Goal: Task Accomplishment & Management: Complete application form

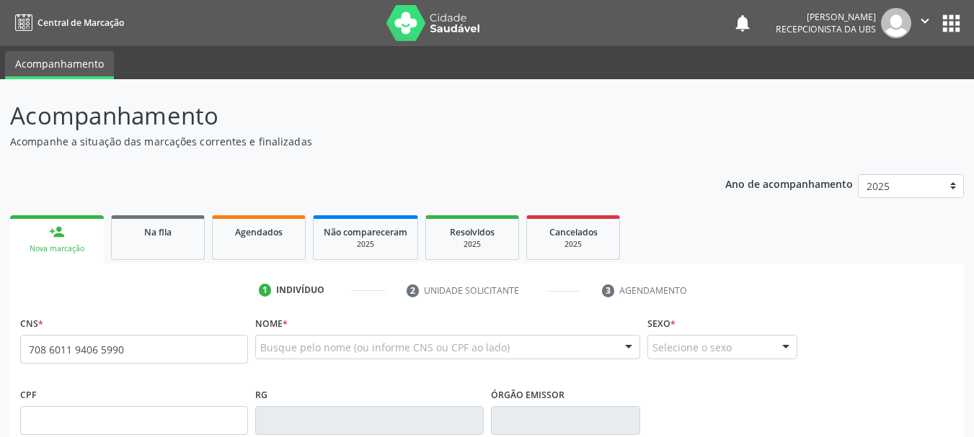
type input "708 6011 9406 5990"
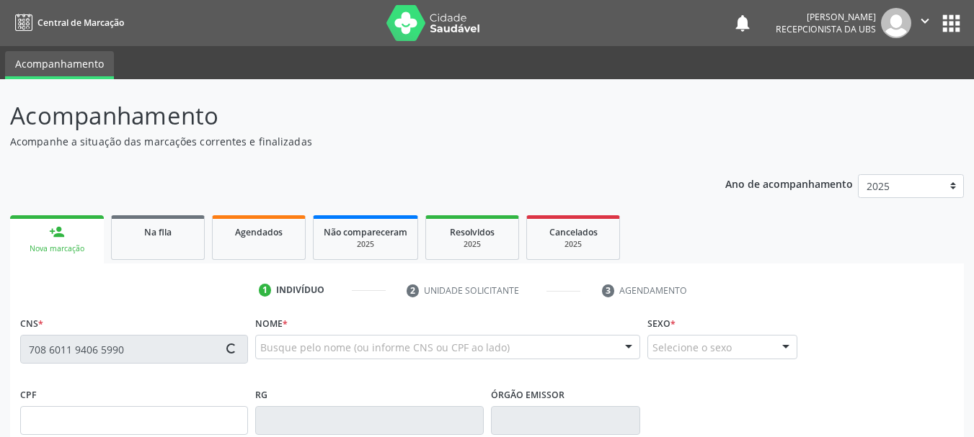
type input "25/03/1977"
type input "(74) 99140-6069"
type input "S/N"
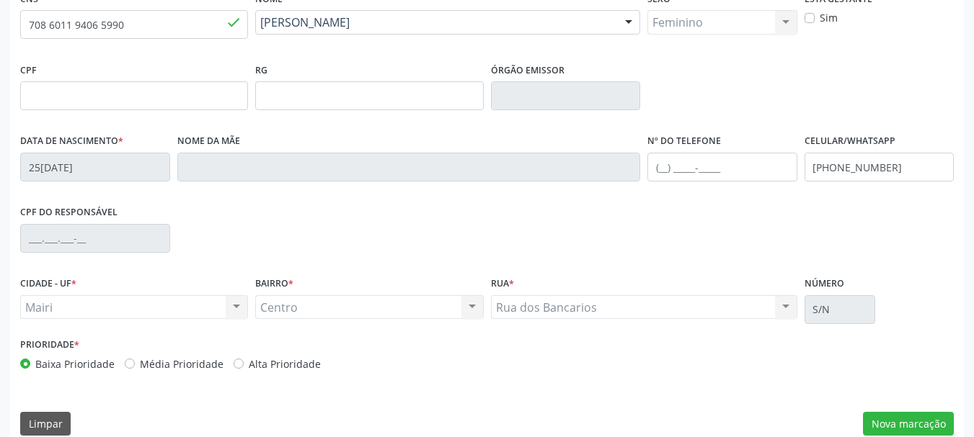
scroll to position [344, 0]
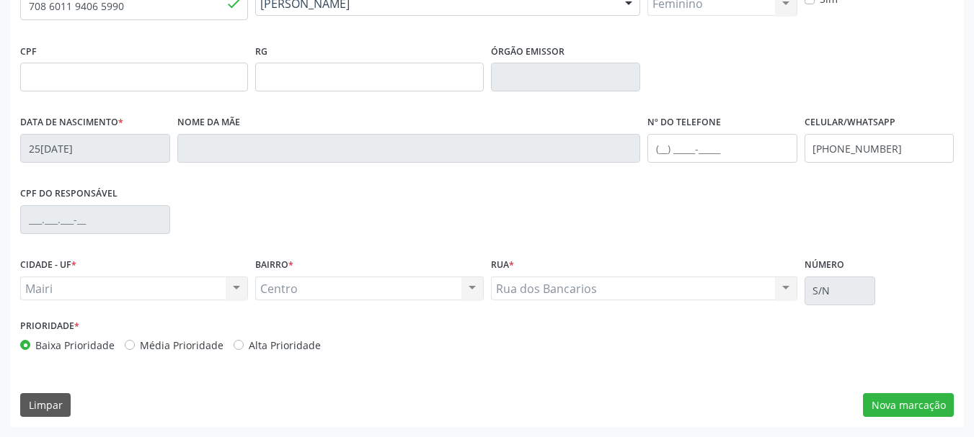
click at [282, 353] on div "Prioridade * Baixa Prioridade Média Prioridade Alta Prioridade" at bounding box center [252, 340] width 471 height 48
click at [285, 338] on label "Alta Prioridade" at bounding box center [285, 345] width 72 height 15
click at [244, 338] on input "Alta Prioridade" at bounding box center [238, 344] width 10 height 13
radio input "true"
click at [901, 405] on button "Nova marcação" at bounding box center [908, 405] width 91 height 25
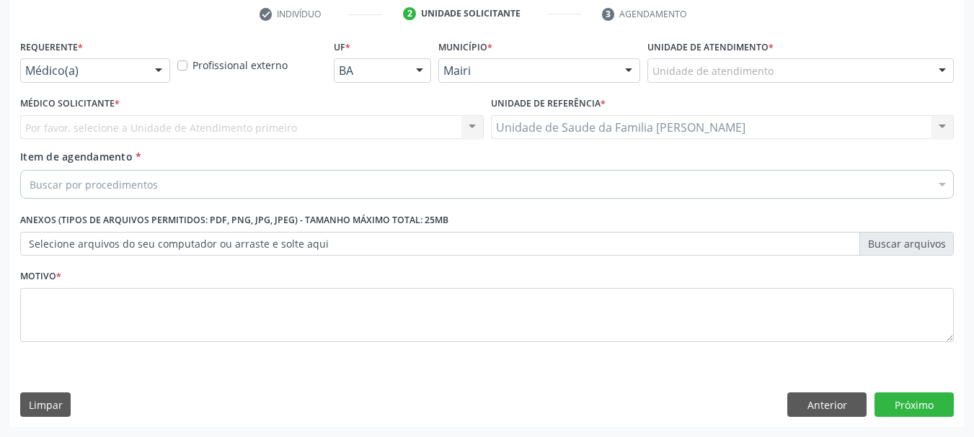
scroll to position [277, 0]
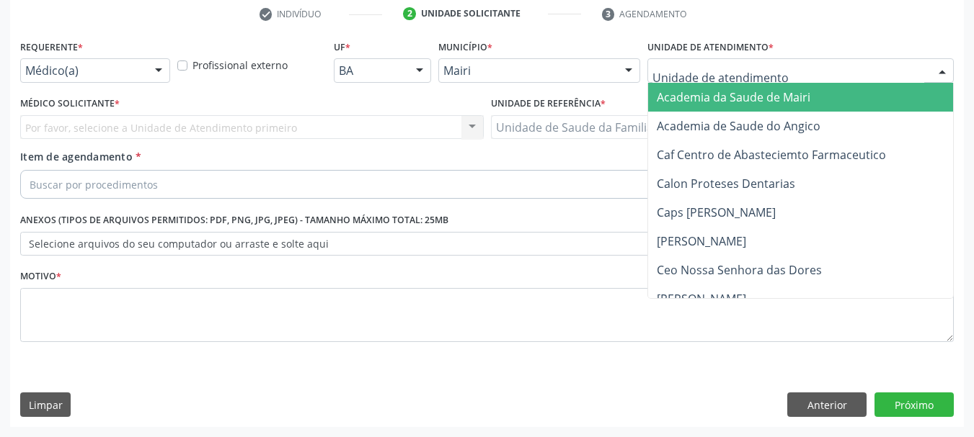
click at [749, 63] on div at bounding box center [800, 70] width 306 height 25
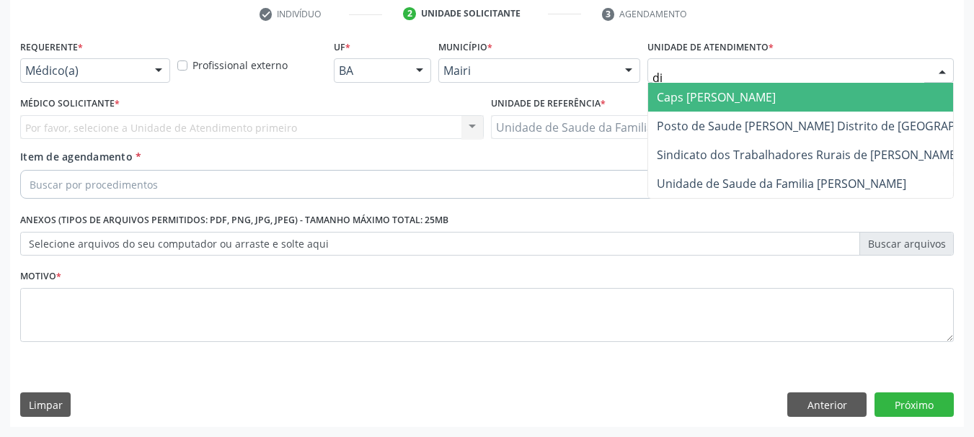
type input "dil"
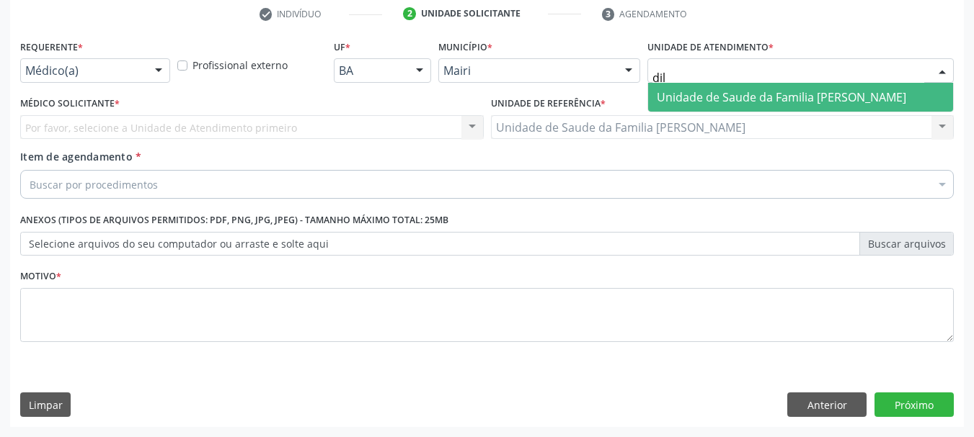
click at [752, 91] on span "Unidade de Saude da Familia [PERSON_NAME]" at bounding box center [780, 97] width 249 height 16
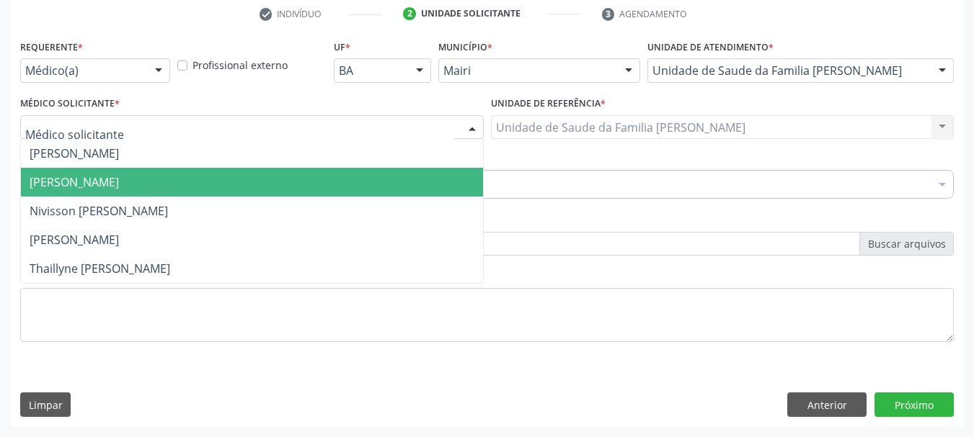
click at [69, 171] on span "[PERSON_NAME]" at bounding box center [252, 182] width 462 height 29
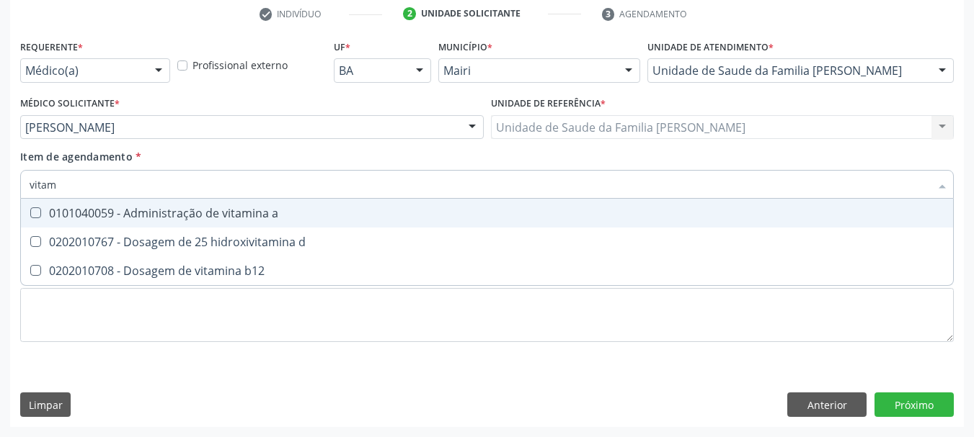
type input "vitami"
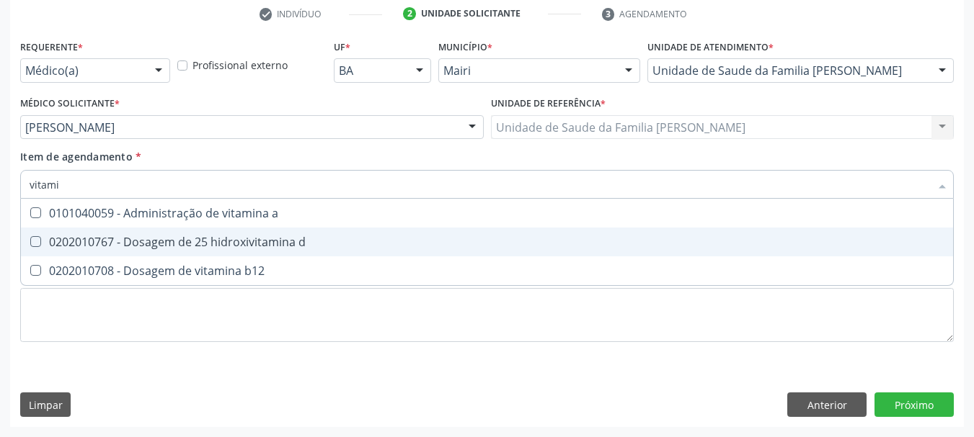
click at [286, 242] on div "0202010767 - Dosagem de 25 hidroxivitamina d" at bounding box center [487, 242] width 914 height 12
checkbox d "true"
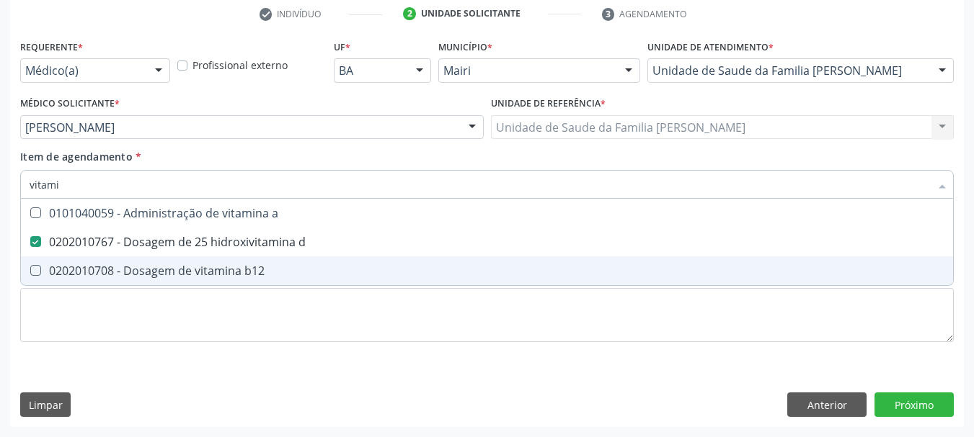
click at [286, 262] on span "0202010708 - Dosagem de vitamina b12" at bounding box center [487, 271] width 932 height 29
checkbox b12 "true"
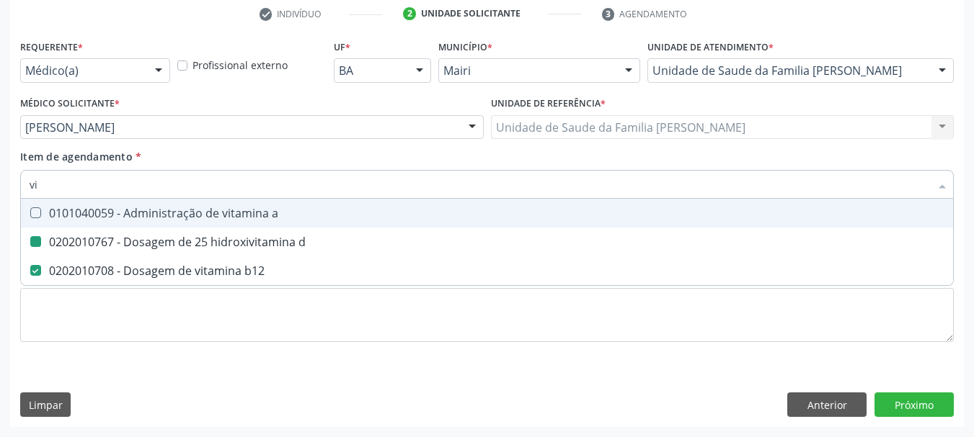
type input "v"
checkbox d "false"
checkbox b12 "false"
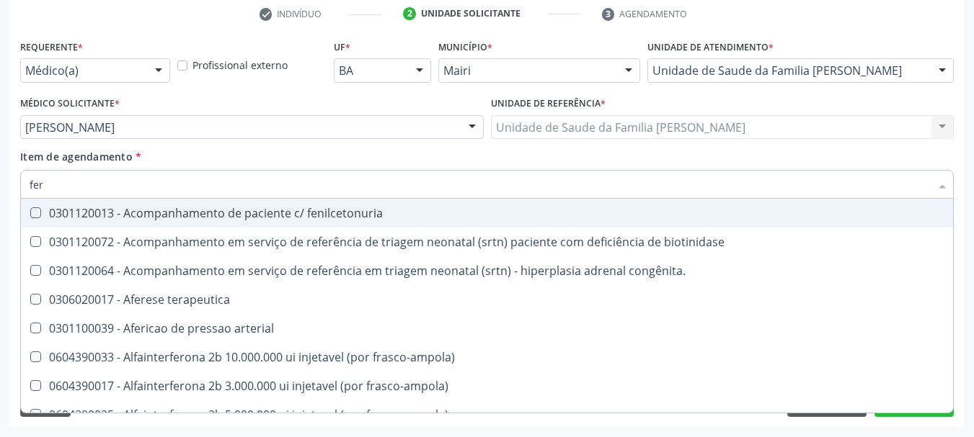
type input "ferr"
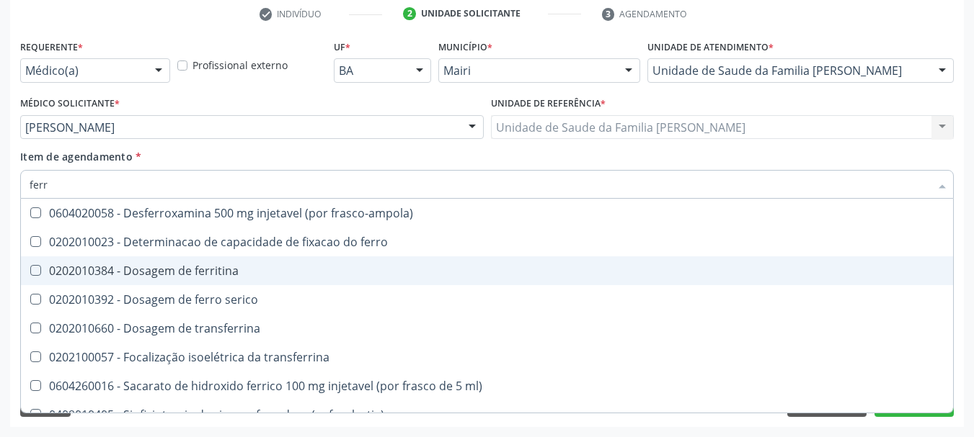
click at [249, 272] on div "0202010384 - Dosagem de ferritina" at bounding box center [487, 271] width 914 height 12
checkbox ferritina "true"
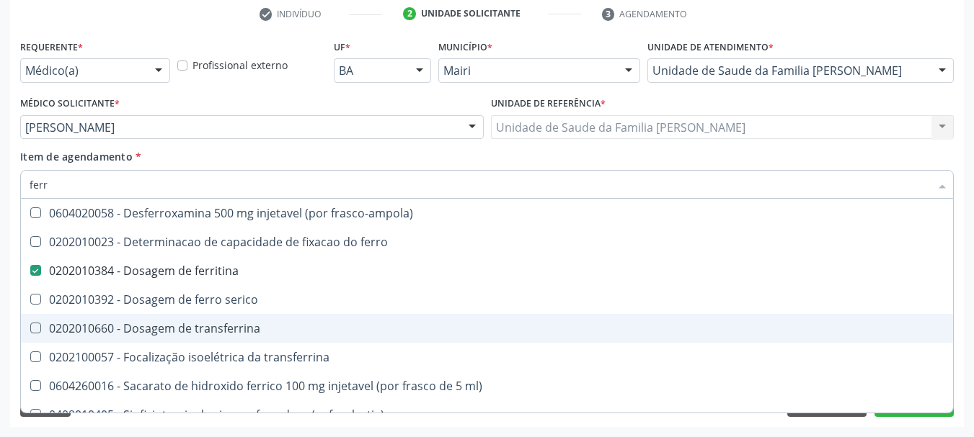
click at [266, 324] on div "0202010660 - Dosagem de transferrina" at bounding box center [487, 329] width 914 height 12
checkbox transferrina "true"
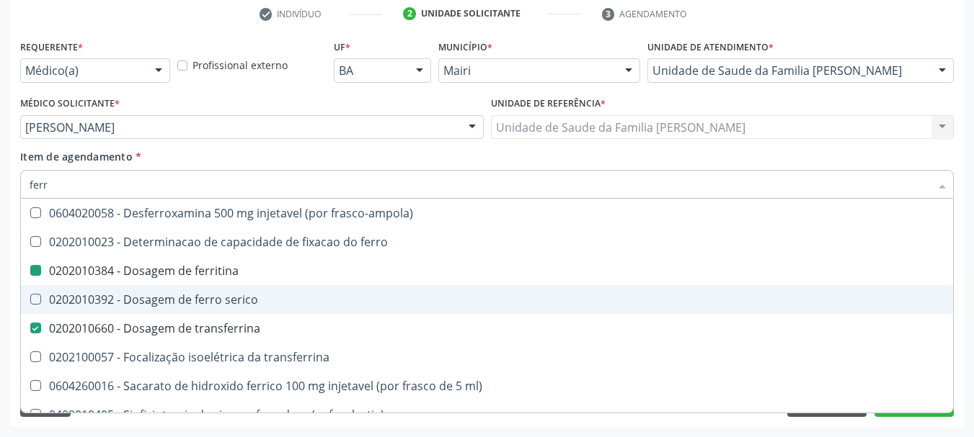
type input "fer"
checkbox ferritina "false"
checkbox transferrina "false"
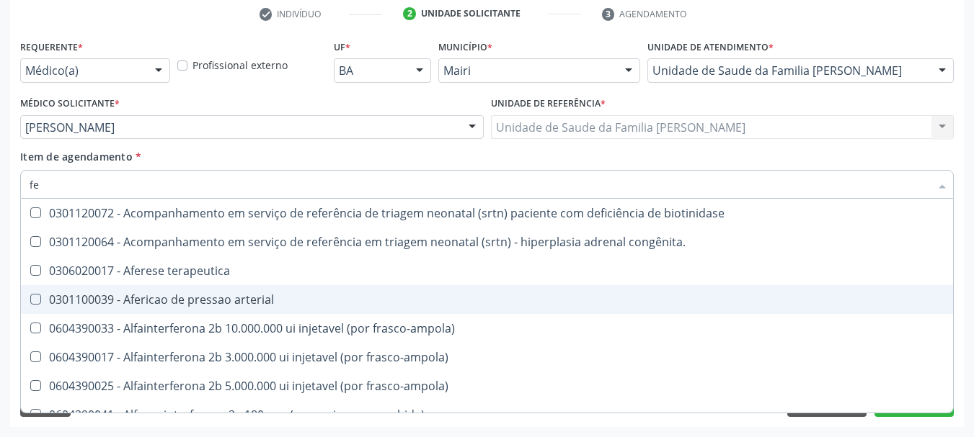
type input "f"
checkbox ferritina "false"
checkbox transferrina "false"
checkbox interferencia "false"
checkbox deferente "false"
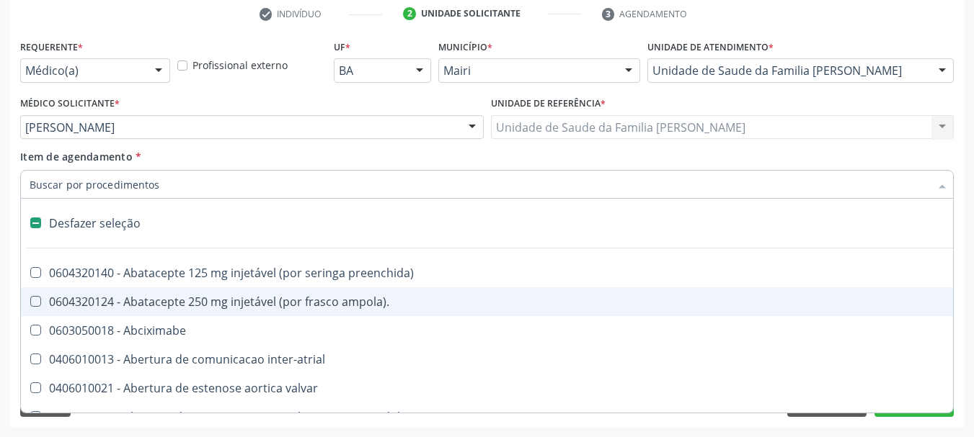
type input "h"
checkbox recoberto "true"
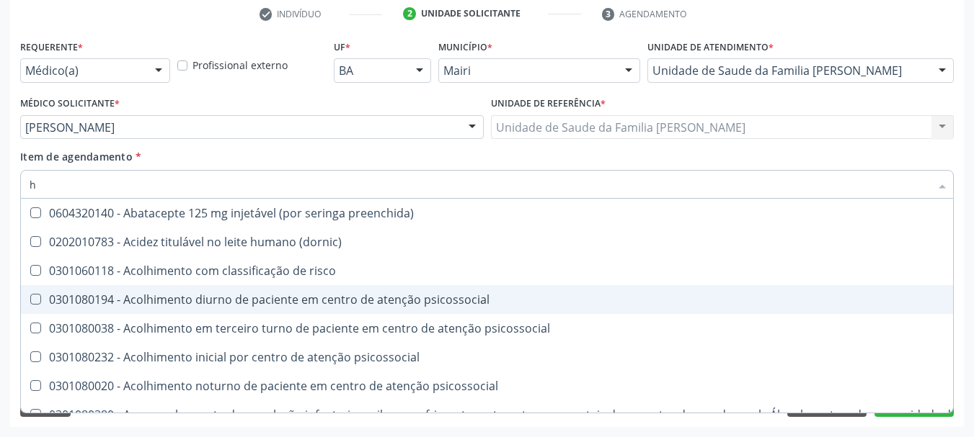
type input "hi"
checkbox paciente\/mês "true"
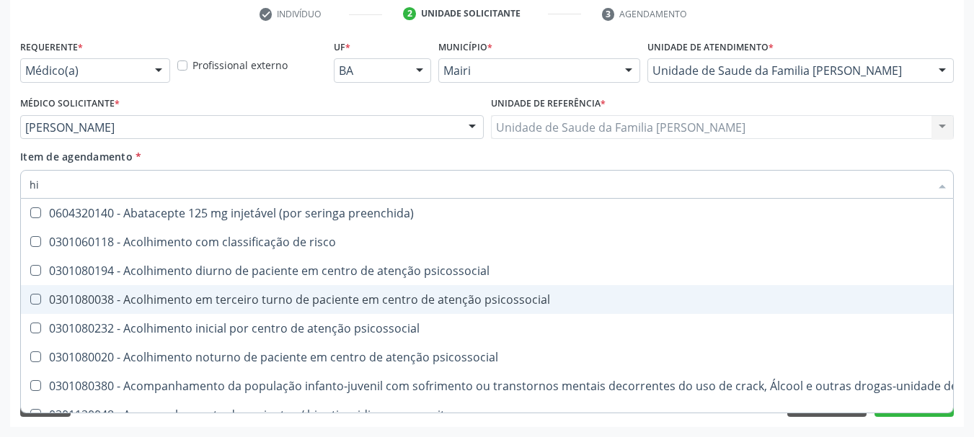
type input "hid"
checkbox preenchida\) "true"
checkbox d "false"
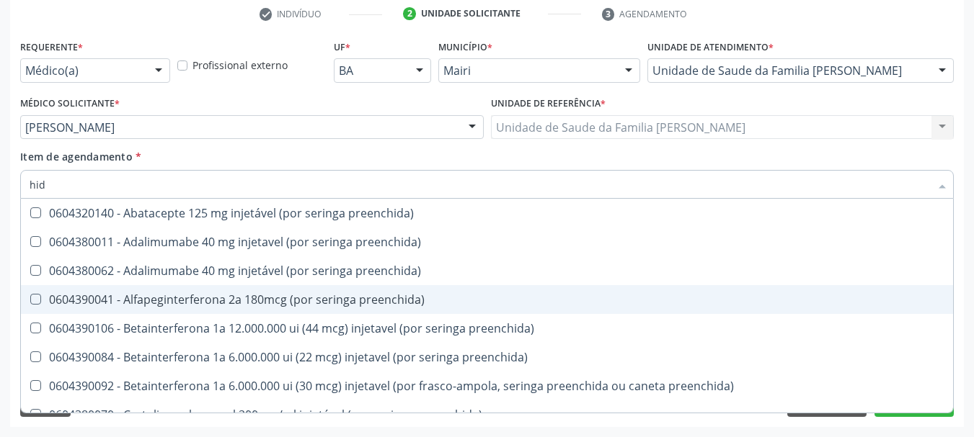
type input "hidr"
checkbox preenchida\) "true"
checkbox d "false"
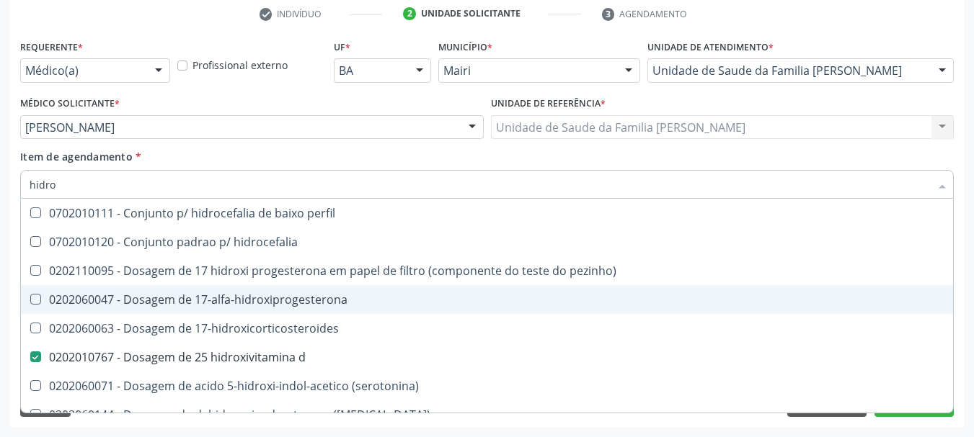
type input "hidrox"
checkbox 17-alfa-hidroxiprogesterona "true"
checkbox d "false"
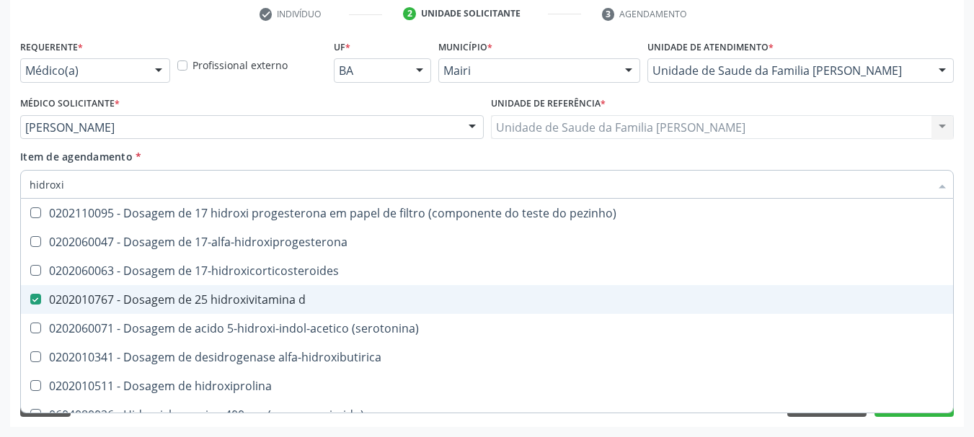
type input "hidroxiv"
checkbox pezinho\) "true"
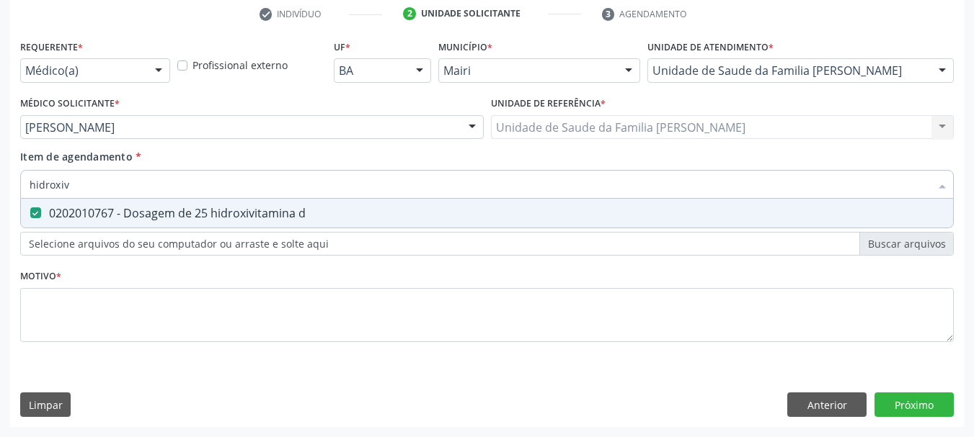
type input "hidroxi"
checkbox d "false"
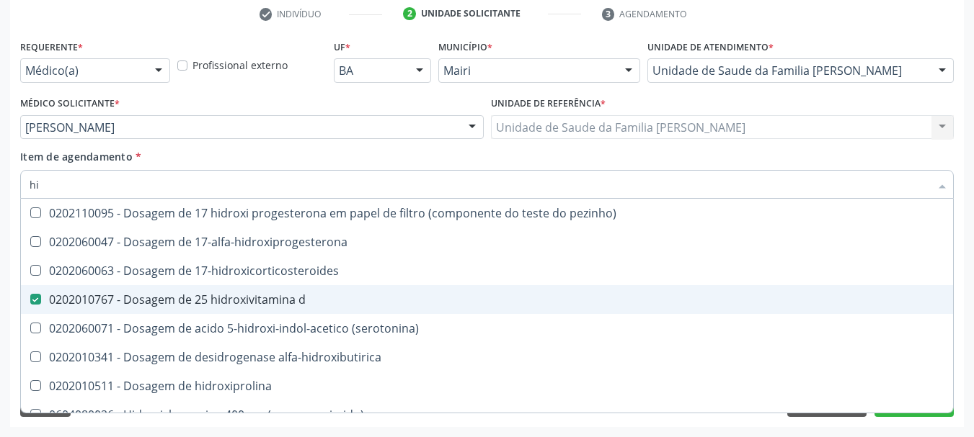
type input "h"
checkbox d "false"
checkbox alfa-hidroxibutirica "false"
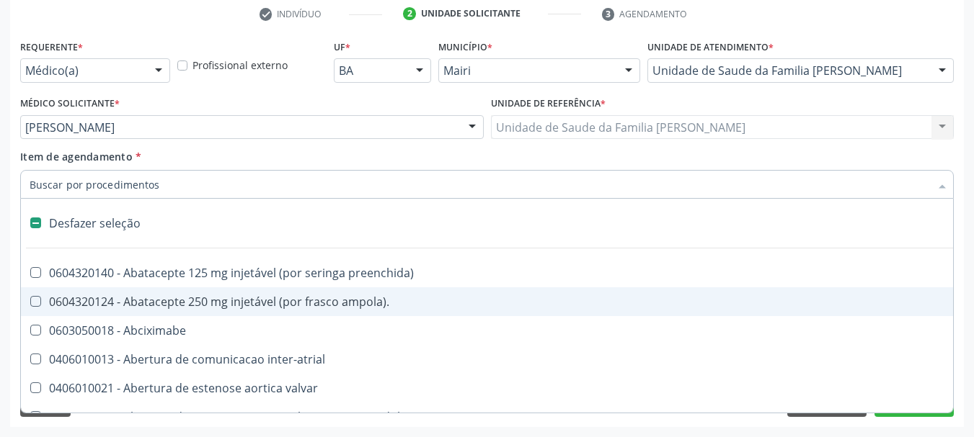
type input "v"
checkbox preenchida\) "true"
checkbox guiado\) "true"
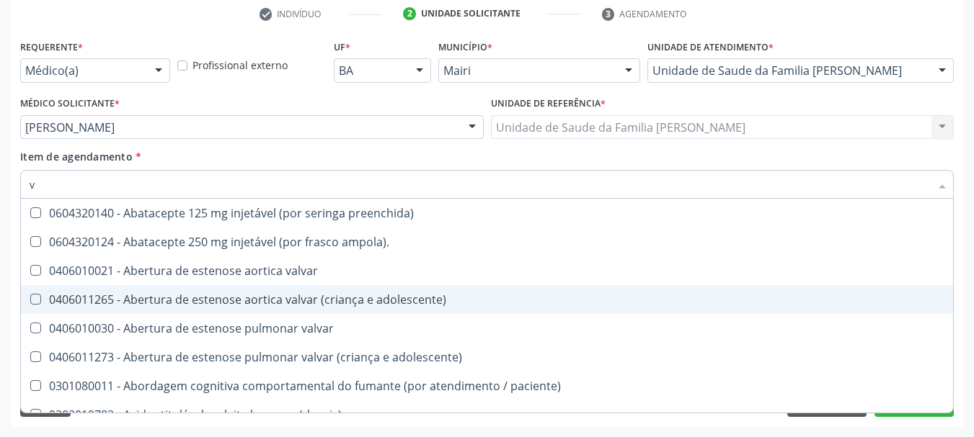
type input "vi"
checkbox paliativos "true"
checkbox motor "true"
checkbox d "false"
checkbox b12 "false"
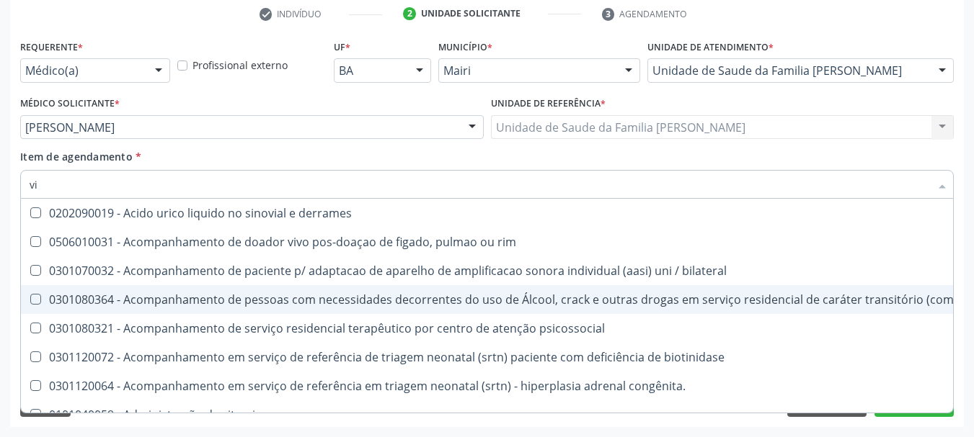
type input "vit"
checkbox biotinidase "true"
checkbox congênita\ "true"
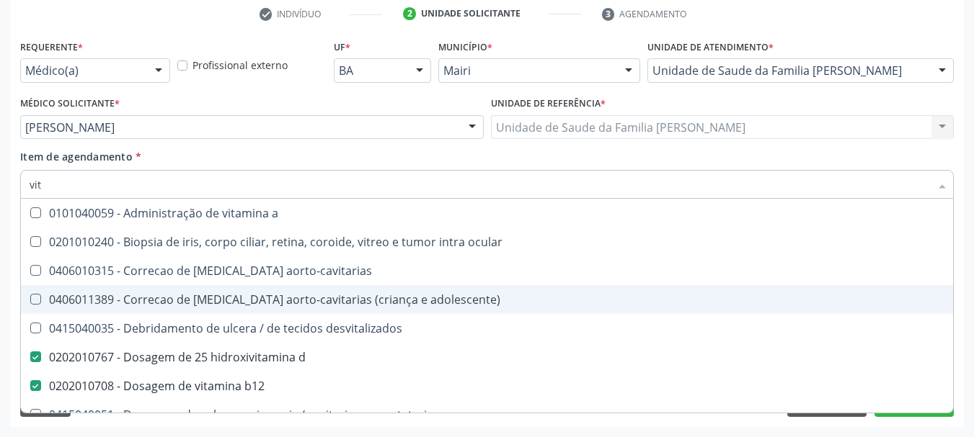
type input "vita"
checkbox desvitalizados "true"
checkbox b12 "false"
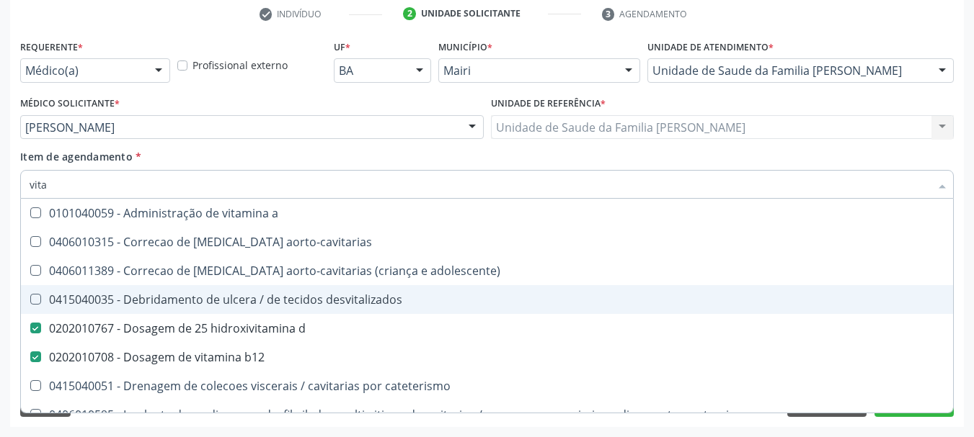
type input "vitam"
checkbox aorto-cavitarias "true"
checkbox adolescente\) "true"
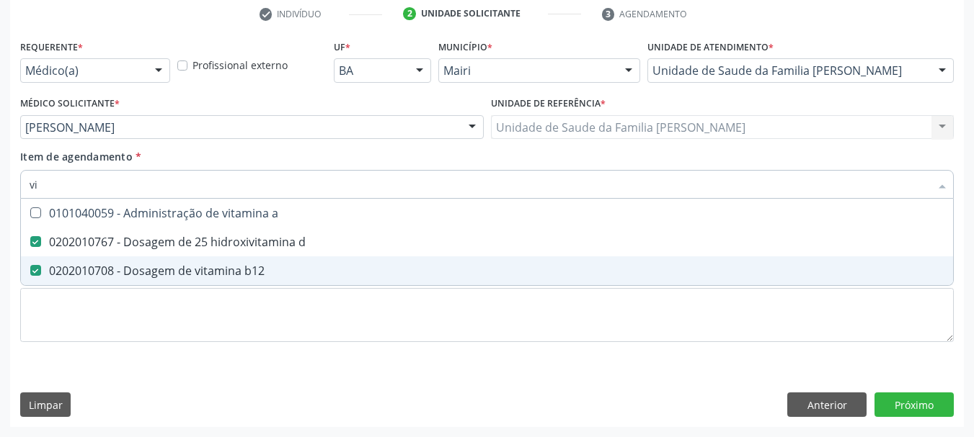
type input "v"
checkbox d "false"
checkbox b12 "false"
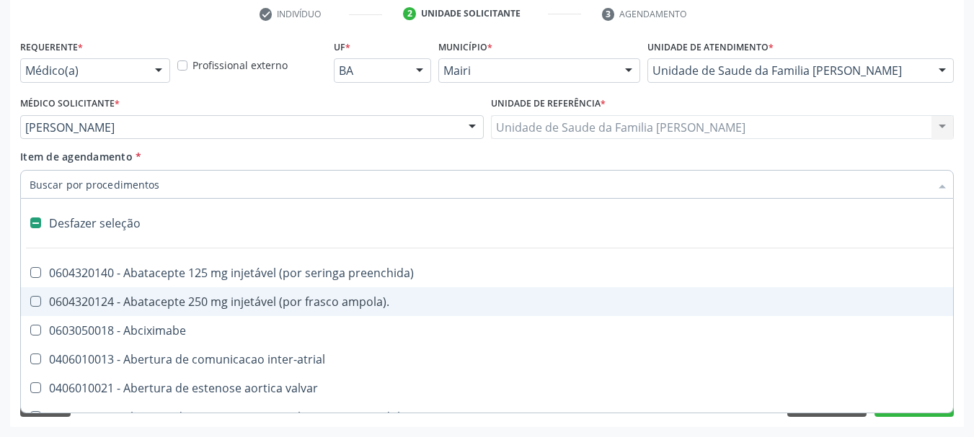
type input "f"
checkbox implantavel "true"
checkbox comprimido\) "true"
type input "fe"
checkbox i\) "true"
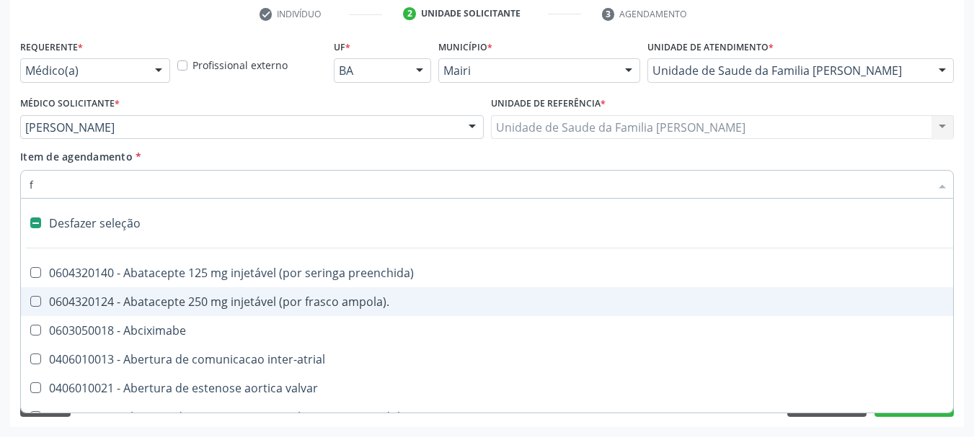
checkbox terapeutica "true"
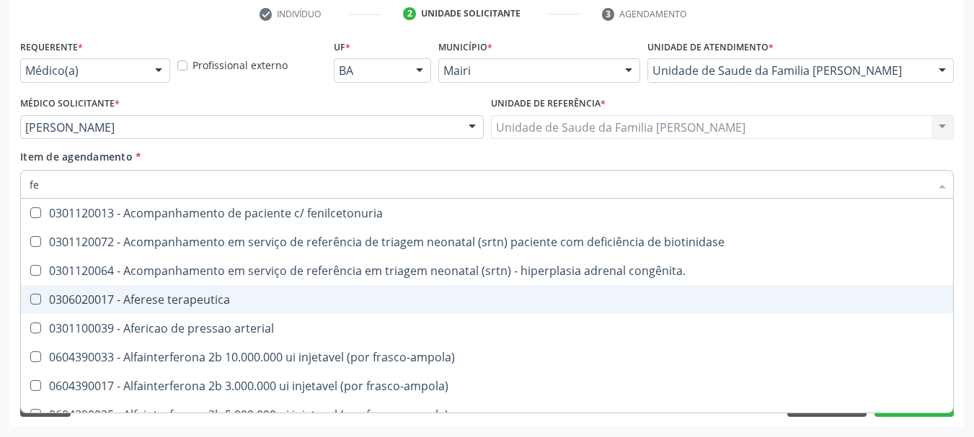
type input "fer"
checkbox grama\) "true"
checkbox charnley "true"
checkbox ferritina "false"
checkbox transferrina "false"
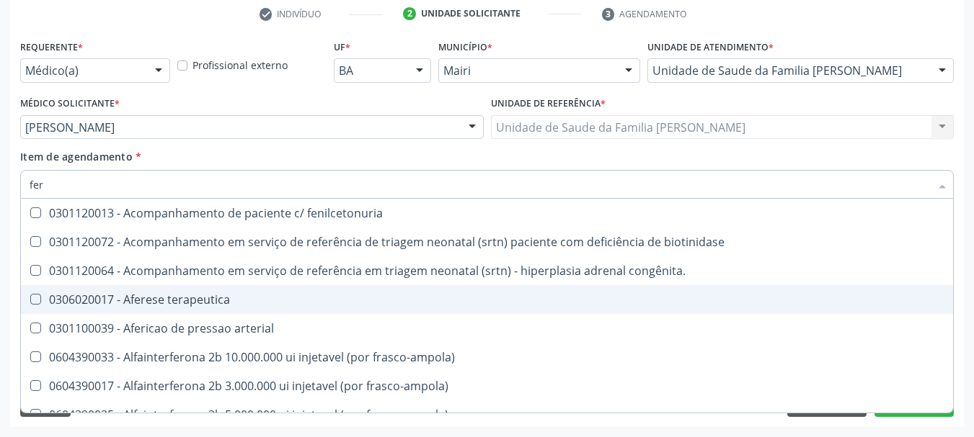
type input "ferr"
checkbox congênita\ "true"
checkbox arterial "true"
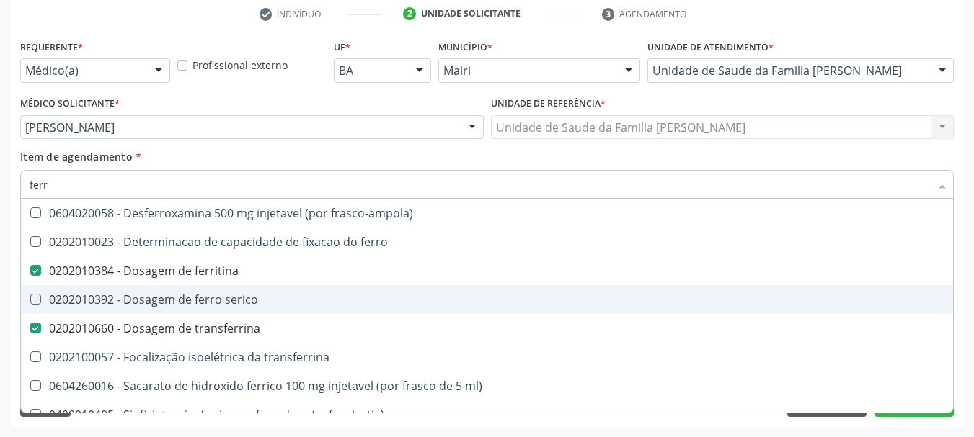
click at [256, 291] on span "0202010392 - Dosagem de ferro serico" at bounding box center [487, 299] width 932 height 29
checkbox serico "true"
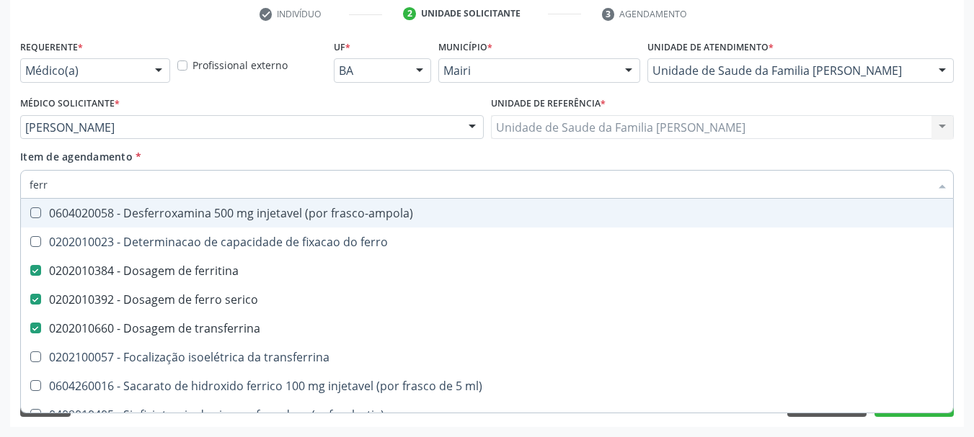
click at [286, 174] on input "ferr" at bounding box center [480, 184] width 900 height 29
type input "fer"
checkbox ferritina "false"
checkbox serico "false"
checkbox transferrina "false"
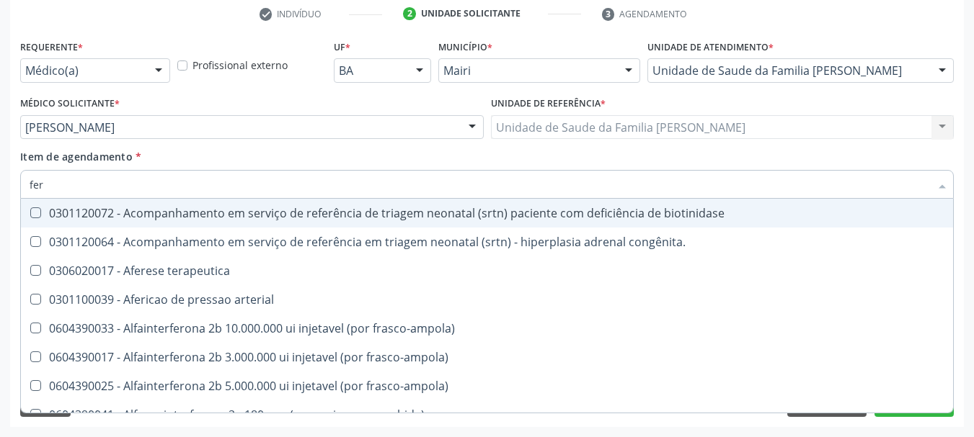
type input "fe"
checkbox ferritina "false"
checkbox serico "false"
checkbox transferrina "false"
checkbox interferencia "true"
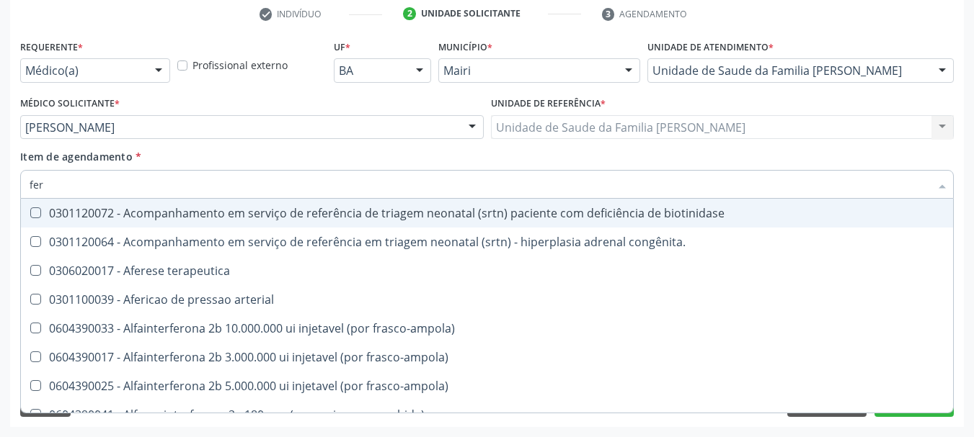
checkbox inferior "true"
checkbox deferente "true"
type input "f"
checkbox interferencia "false"
checkbox inferior "false"
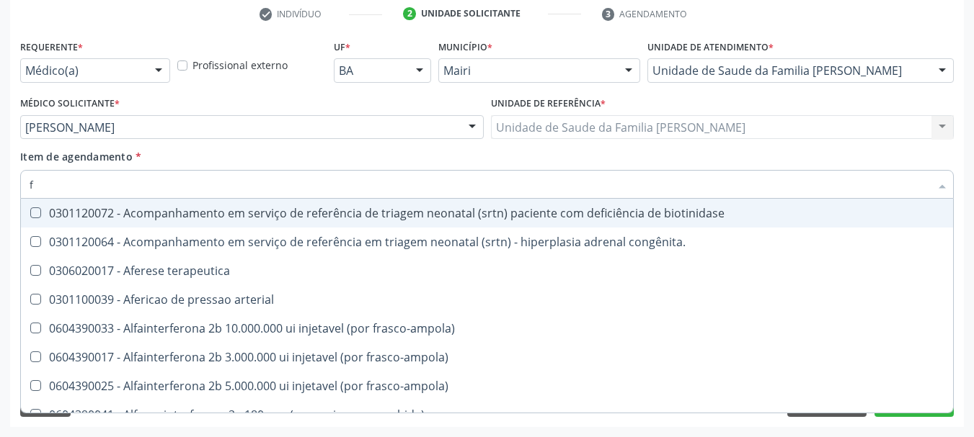
checkbox deferente "false"
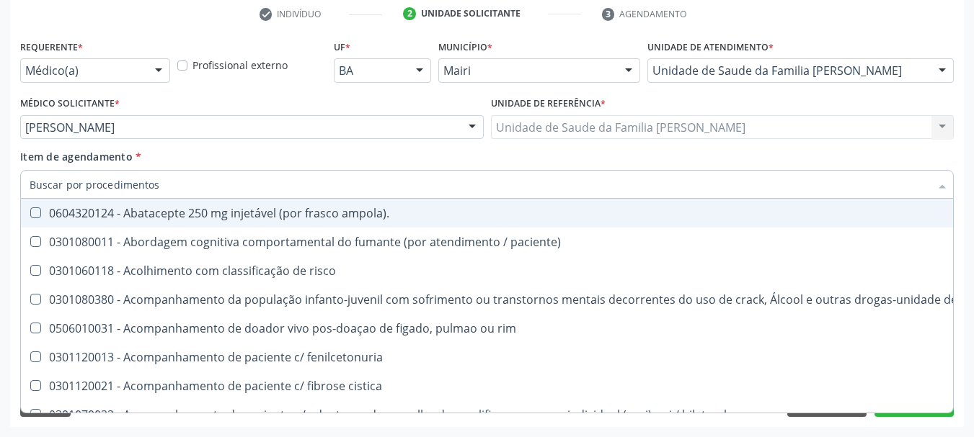
checkbox ferritina "false"
checkbox serico "false"
checkbox transferrina "false"
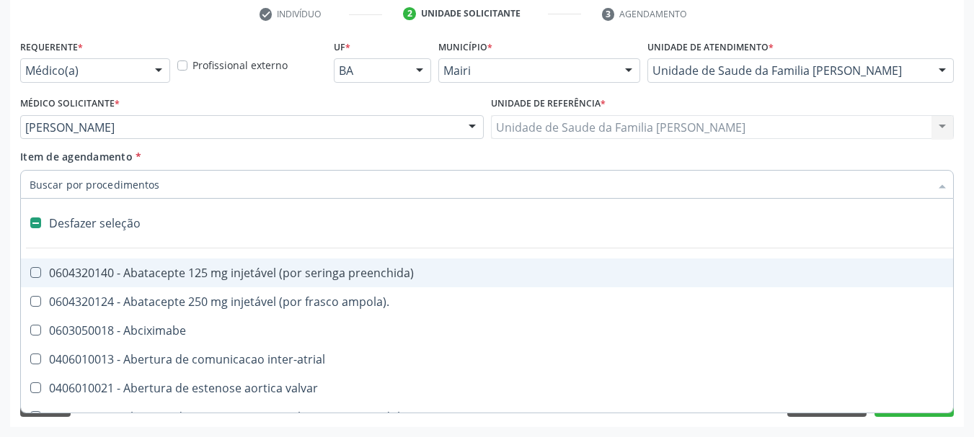
click at [614, 158] on div "Item de agendamento * Desfazer seleção 0604320140 - Abatacepte 125 mg injetável…" at bounding box center [486, 171] width 933 height 45
checkbox ampola\)\ "true"
checkbox Abciximabe "true"
checkbox inter-atrial "true"
checkbox valvar "true"
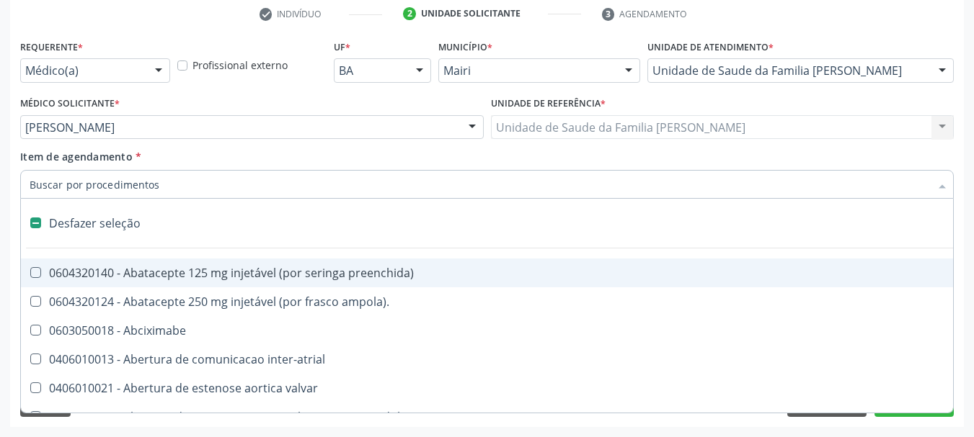
checkbox adolescente\) "true"
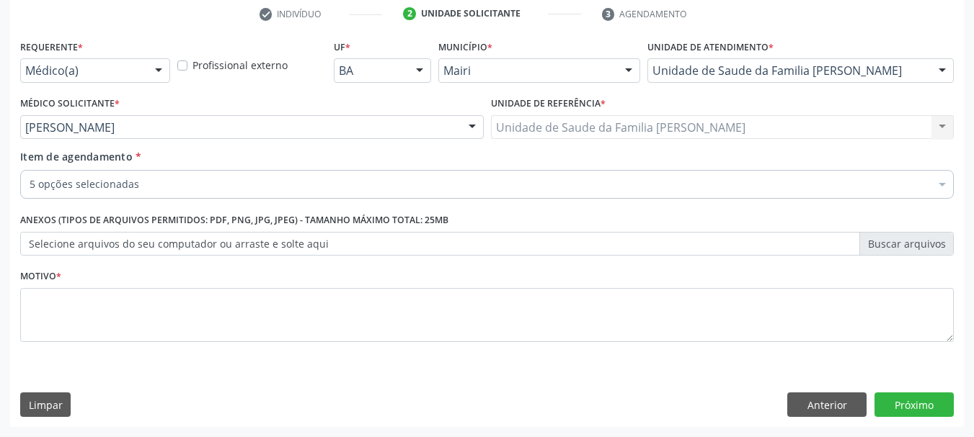
click at [615, 158] on div "Item de agendamento * 5 opções selecionadas Desfazer seleção Selecionados 02020…" at bounding box center [486, 171] width 933 height 45
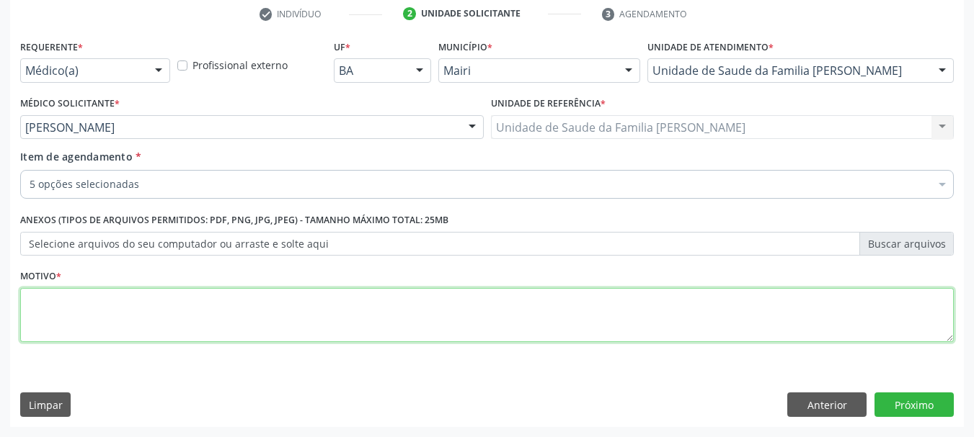
click at [166, 296] on textarea at bounding box center [486, 315] width 933 height 55
type textarea "urgente"
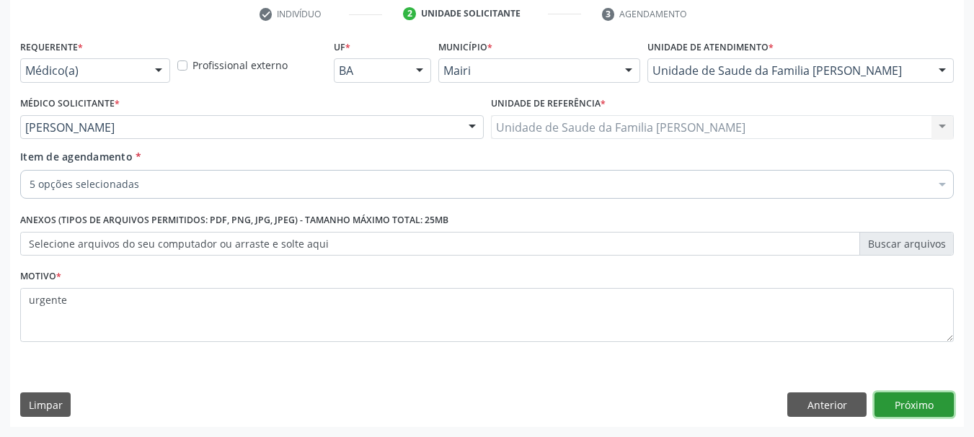
click at [917, 401] on button "Próximo" at bounding box center [913, 405] width 79 height 25
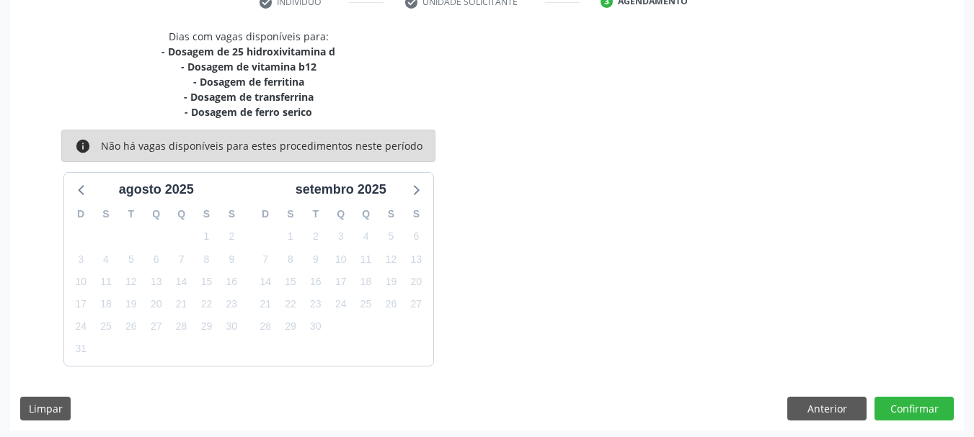
scroll to position [293, 0]
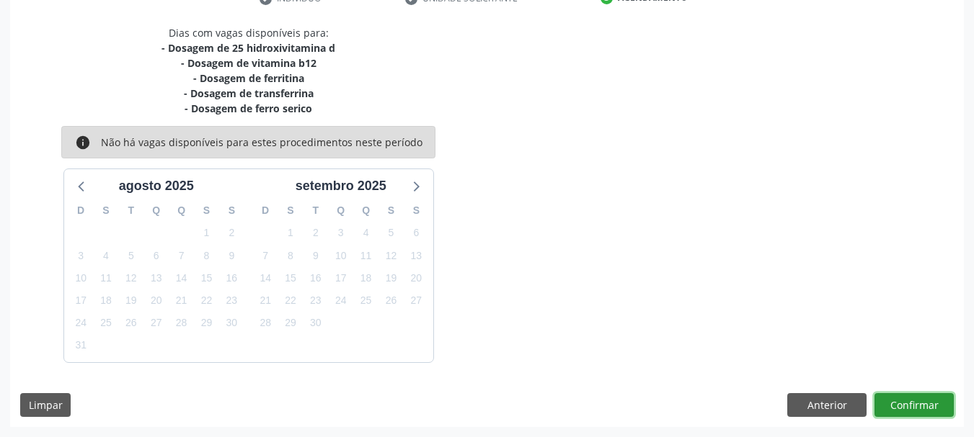
click at [923, 413] on button "Confirmar" at bounding box center [913, 405] width 79 height 25
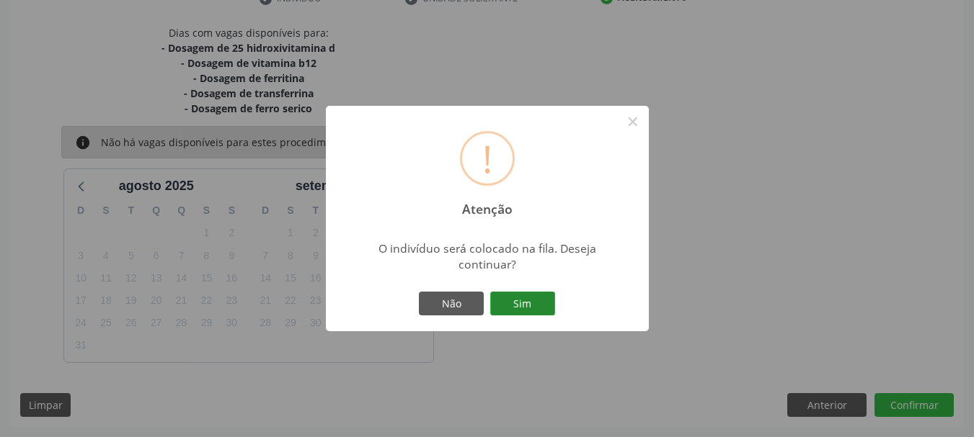
click at [527, 299] on button "Sim" at bounding box center [522, 304] width 65 height 25
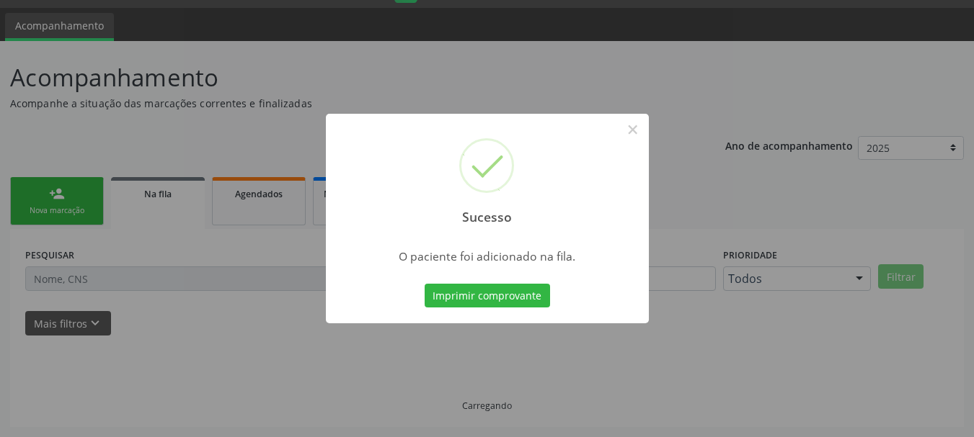
scroll to position [38, 0]
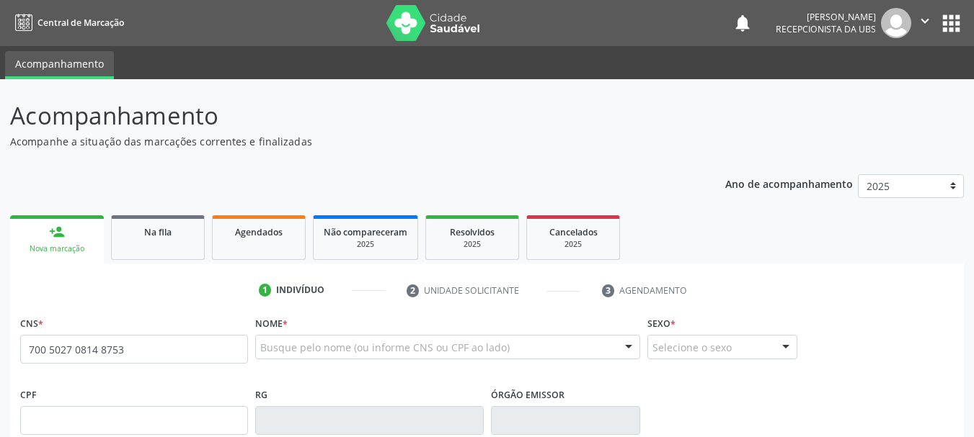
type input "700 5027 0814 8753"
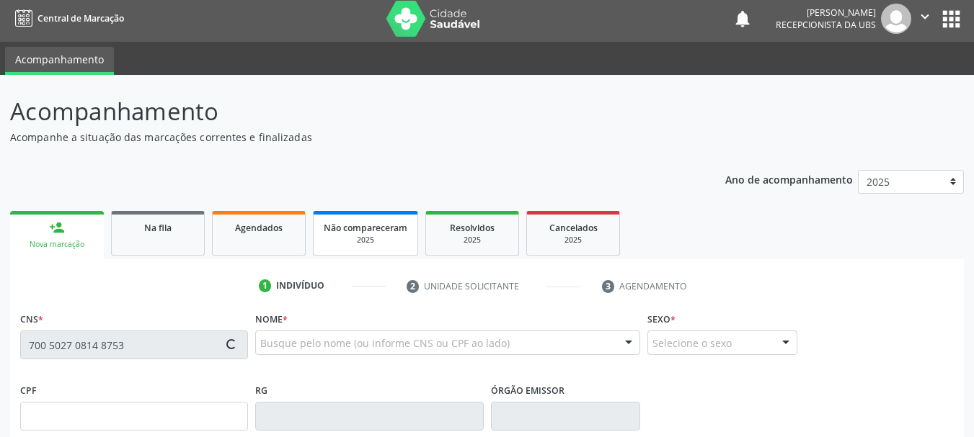
type input "2[DATE]"
type input "Cleonice de [PERSON_NAME]"
type input "[PHONE_NUMBER]"
type input "S/N"
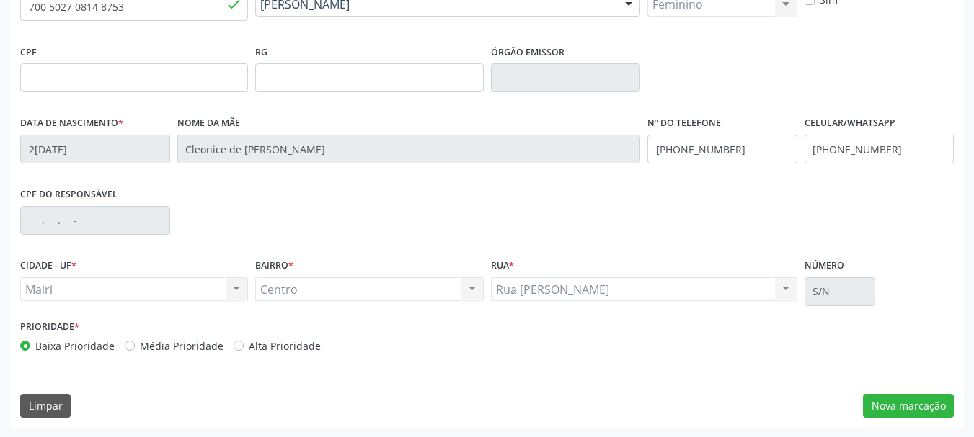
scroll to position [344, 0]
click at [307, 345] on label "Alta Prioridade" at bounding box center [285, 345] width 72 height 15
click at [244, 345] on input "Alta Prioridade" at bounding box center [238, 344] width 10 height 13
radio input "true"
click at [937, 394] on button "Nova marcação" at bounding box center [908, 405] width 91 height 25
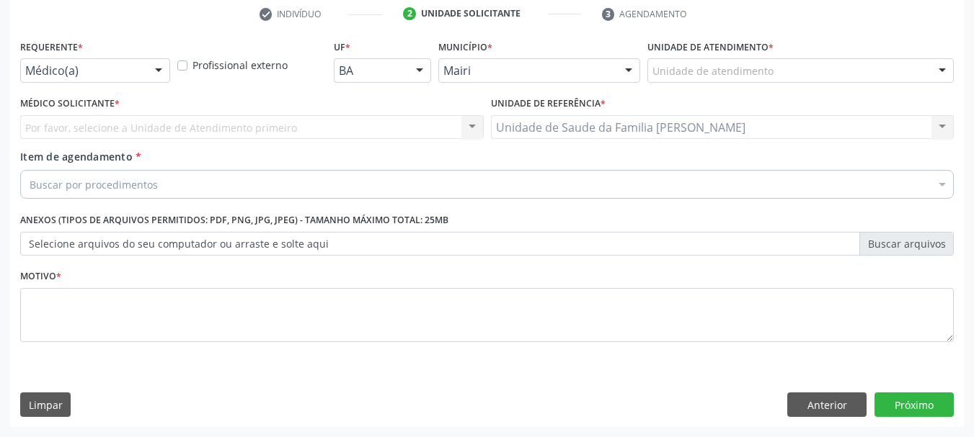
scroll to position [277, 0]
click at [700, 83] on div "Unidade de atendimento * Unidade de atendimento Academia da Saude de Mairi [GEO…" at bounding box center [800, 64] width 313 height 56
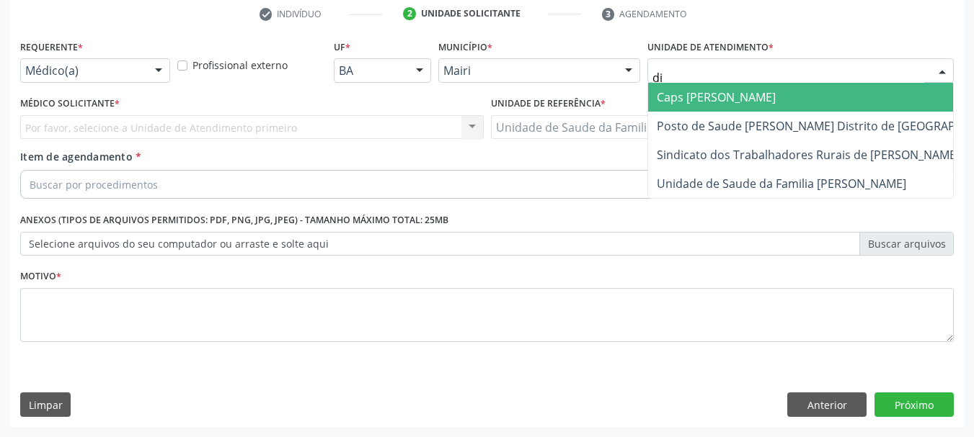
type input "dil"
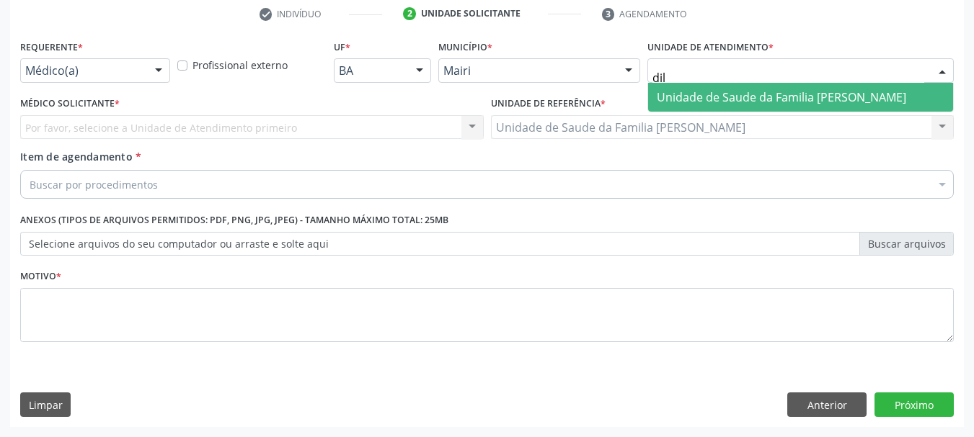
click at [698, 91] on span "Unidade de Saude da Familia [PERSON_NAME]" at bounding box center [780, 97] width 249 height 16
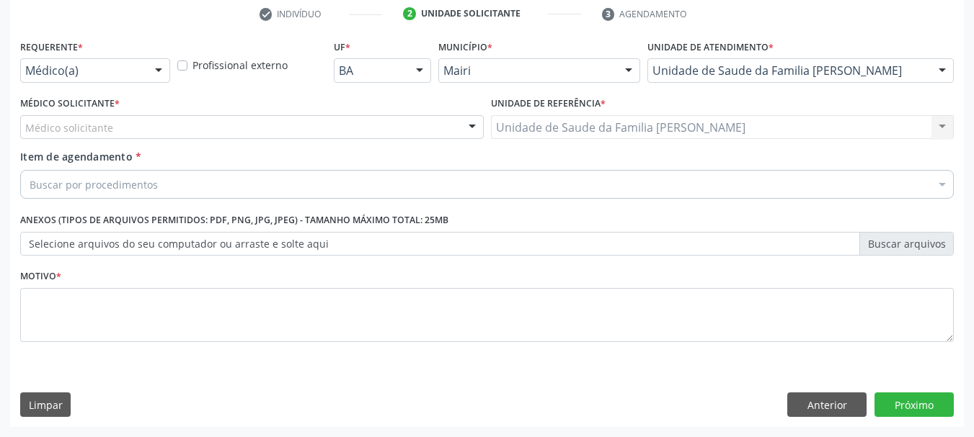
click at [142, 128] on div "Médico solicitante" at bounding box center [251, 127] width 463 height 25
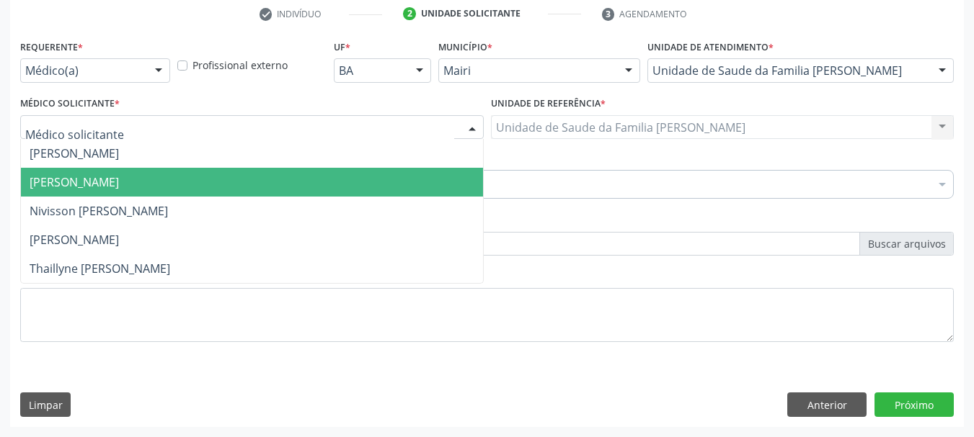
click at [119, 177] on span "[PERSON_NAME]" at bounding box center [74, 182] width 89 height 16
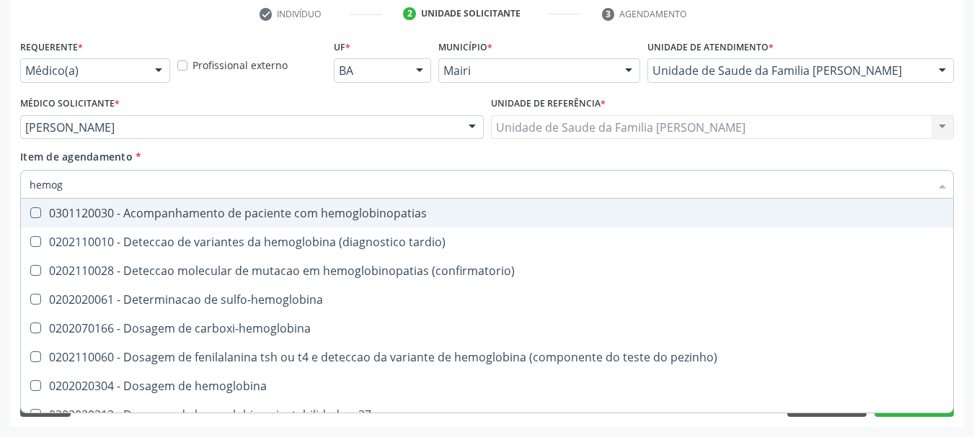
type input "hemogr"
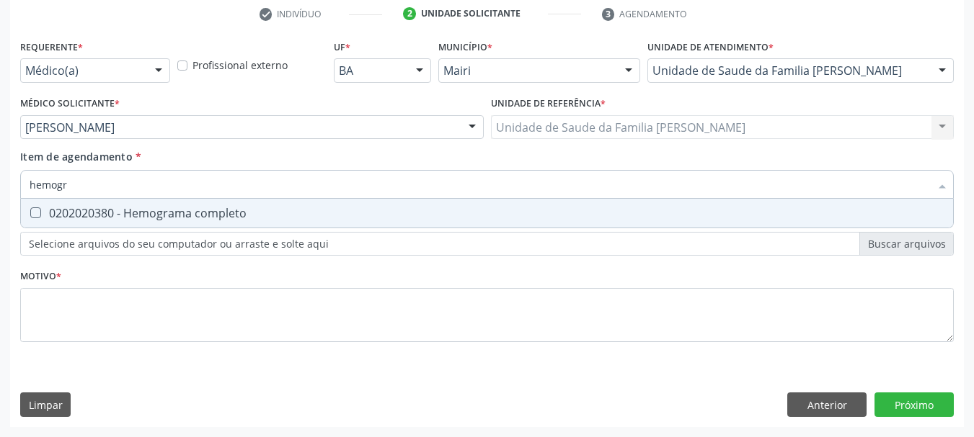
click at [141, 219] on div "0202020380 - Hemograma completo" at bounding box center [487, 214] width 914 height 12
checkbox completo "true"
type input "hemog"
checkbox completo "false"
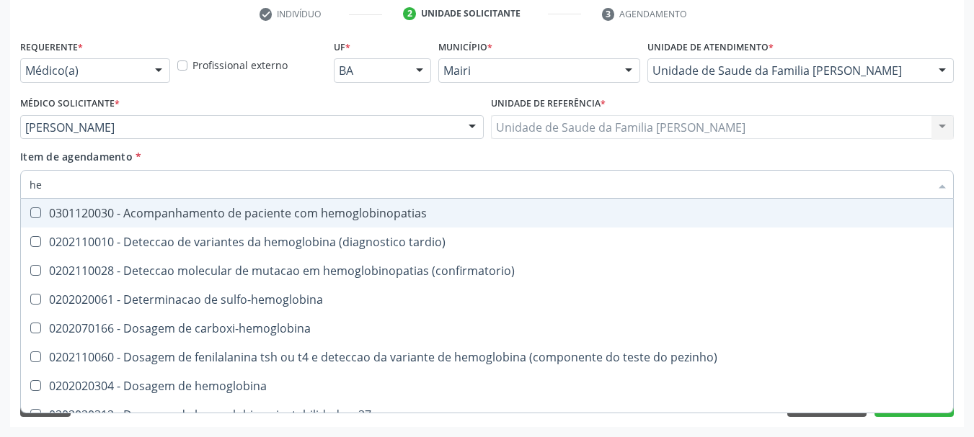
type input "h"
checkbox completo "false"
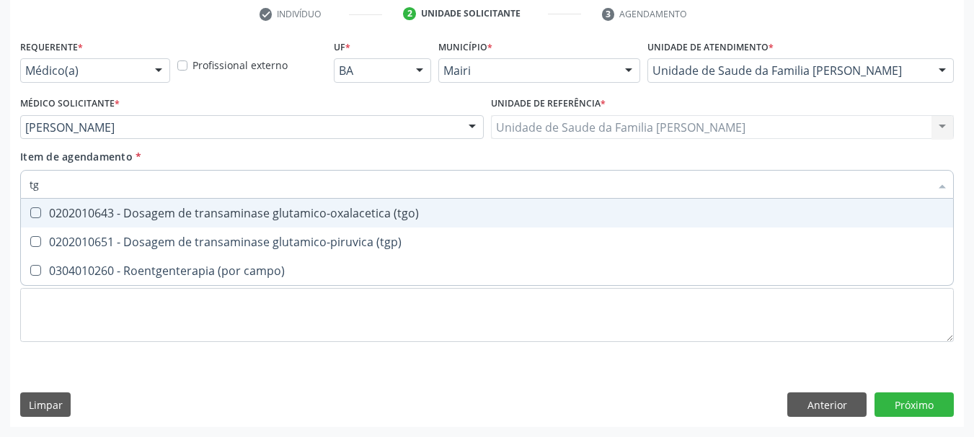
type input "tgo"
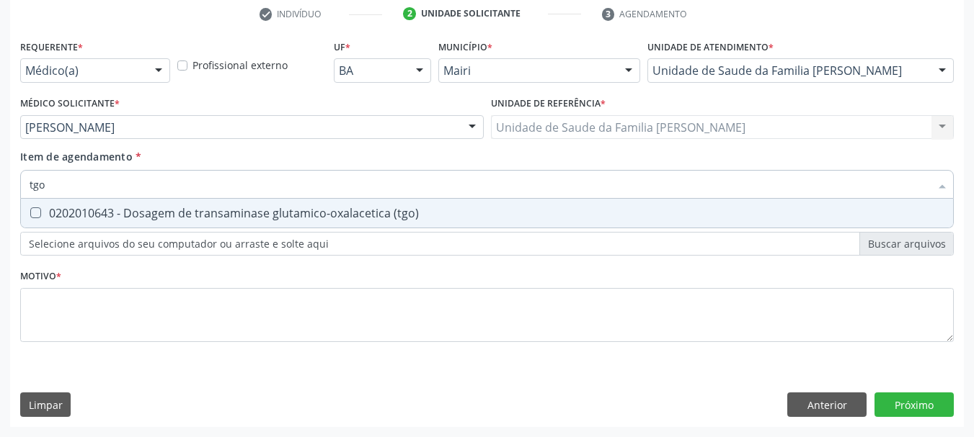
scroll to position [205, 0]
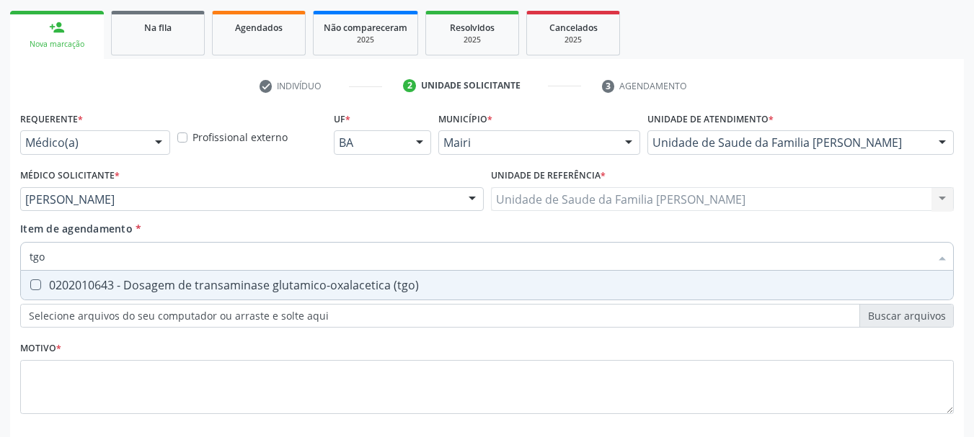
click at [142, 284] on div "0202010643 - Dosagem de transaminase glutamico-oxalacetica (tgo)" at bounding box center [487, 286] width 914 height 12
checkbox \(tgo\) "true"
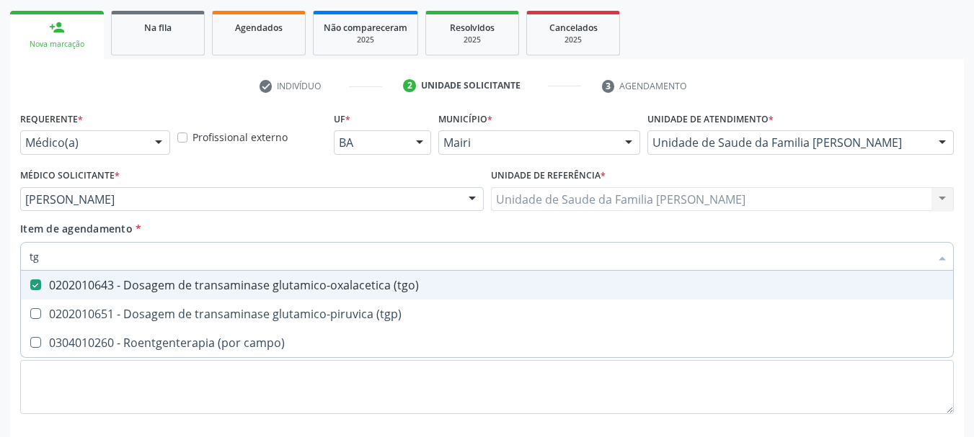
type input "tgp"
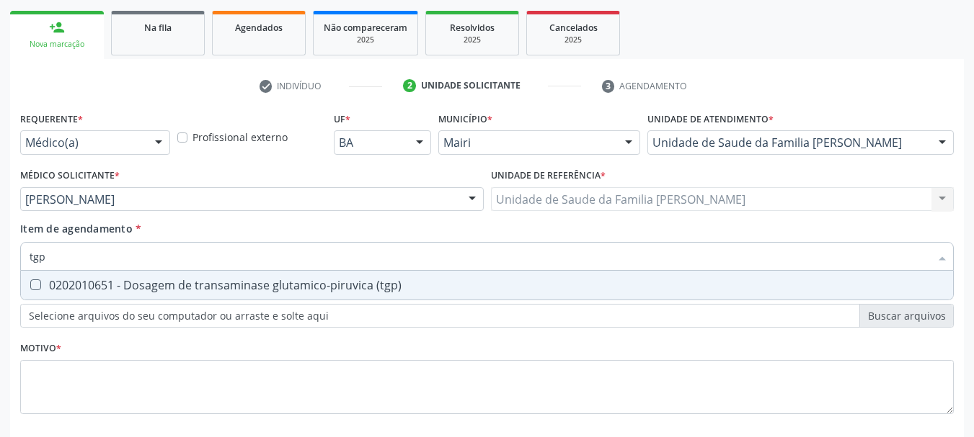
click at [146, 286] on div "0202010651 - Dosagem de transaminase glutamico-piruvica (tgp)" at bounding box center [487, 286] width 914 height 12
checkbox \(tgp\) "true"
type input "t"
checkbox \(tgp\) "false"
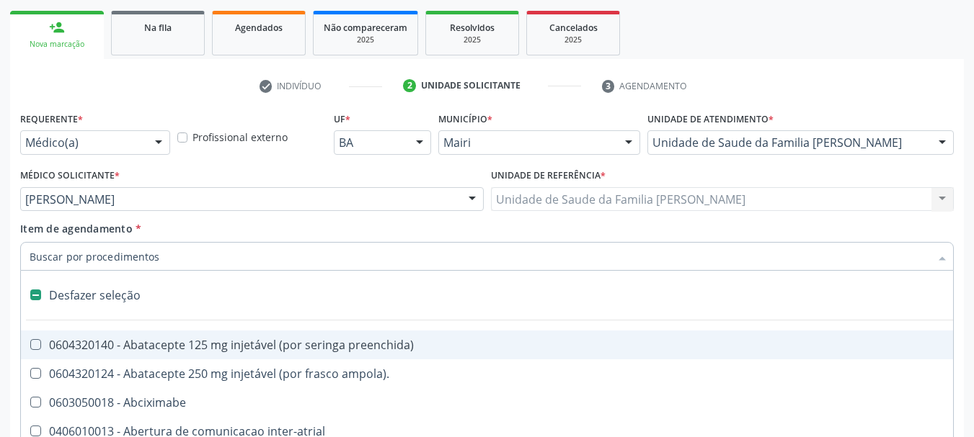
type input "g"
checkbox estimulo "true"
checkbox \(bilateral\) "true"
checkbox adolescente\) "true"
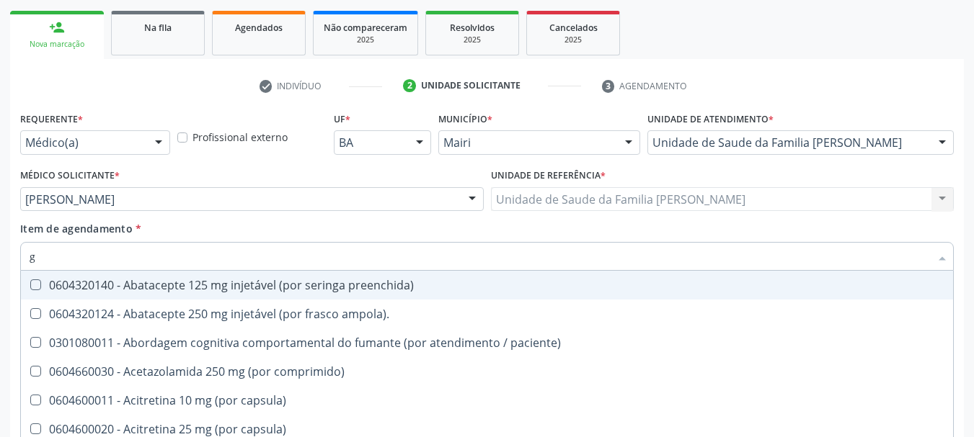
type input "gl"
checkbox bucomaxilofacial "true"
checkbox pé "true"
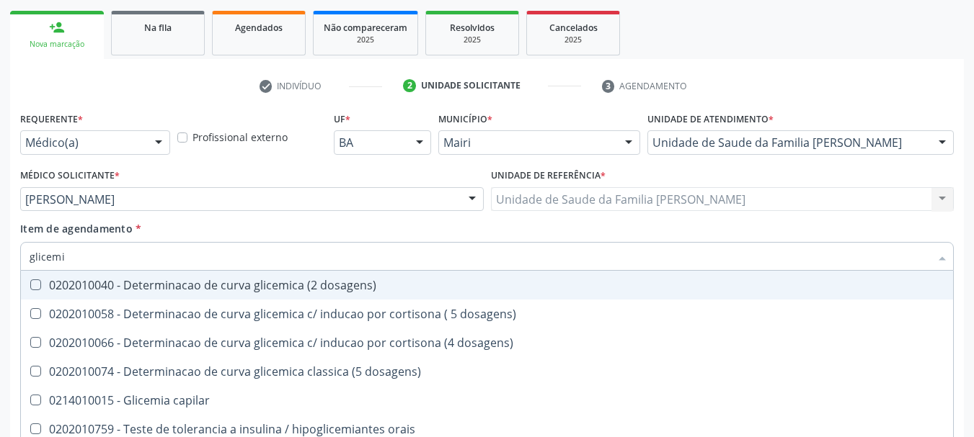
type input "glicemia"
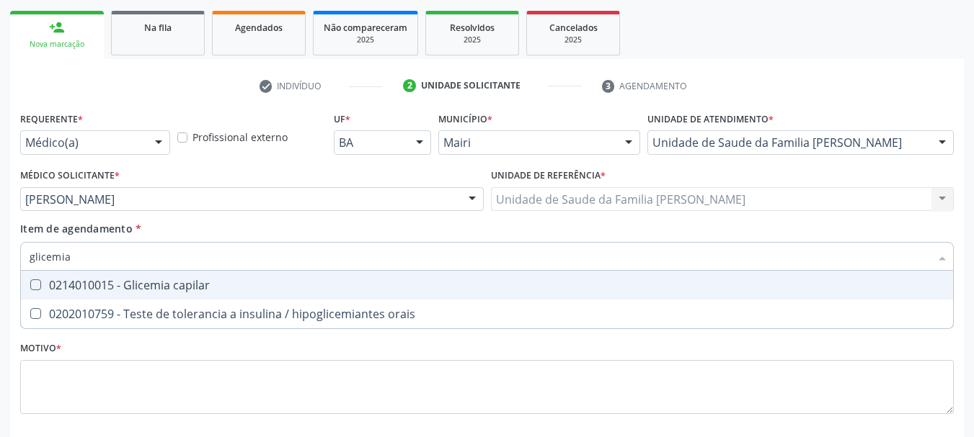
click at [146, 286] on div "0214010015 - Glicemia capilar" at bounding box center [487, 286] width 914 height 12
checkbox capilar "true"
type input "glicemi"
checkbox capilar "false"
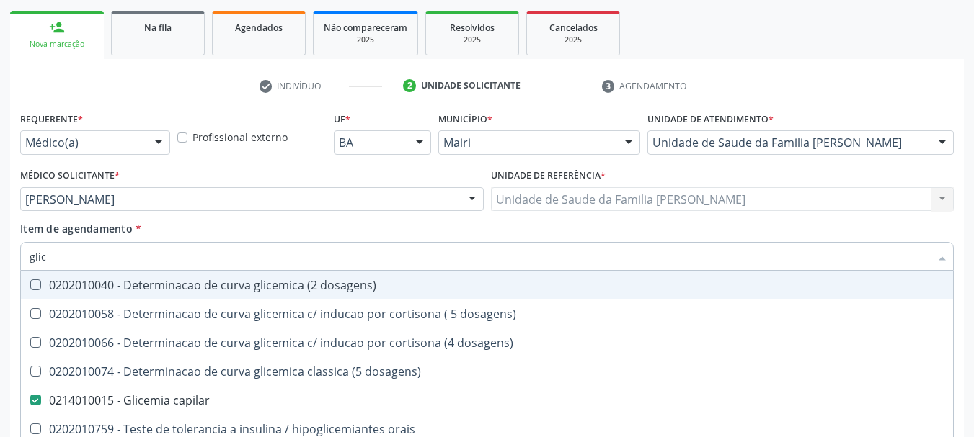
type input "gli"
checkbox capilar "false"
type input "g"
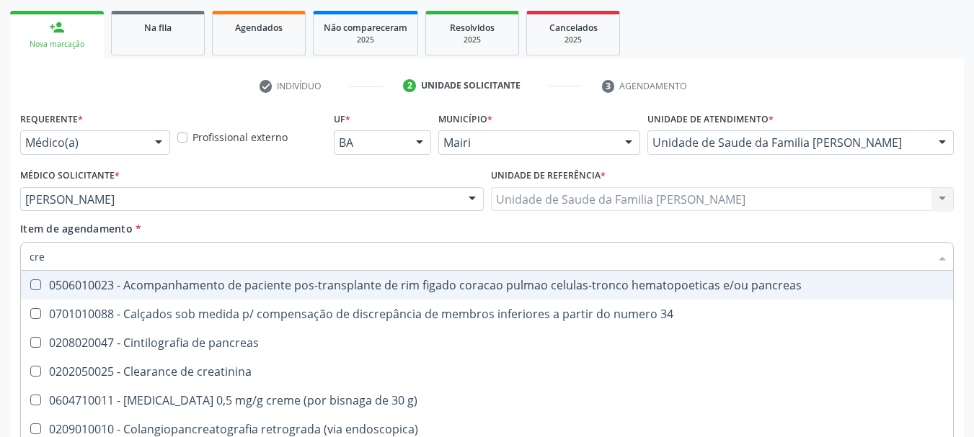
type input "crea"
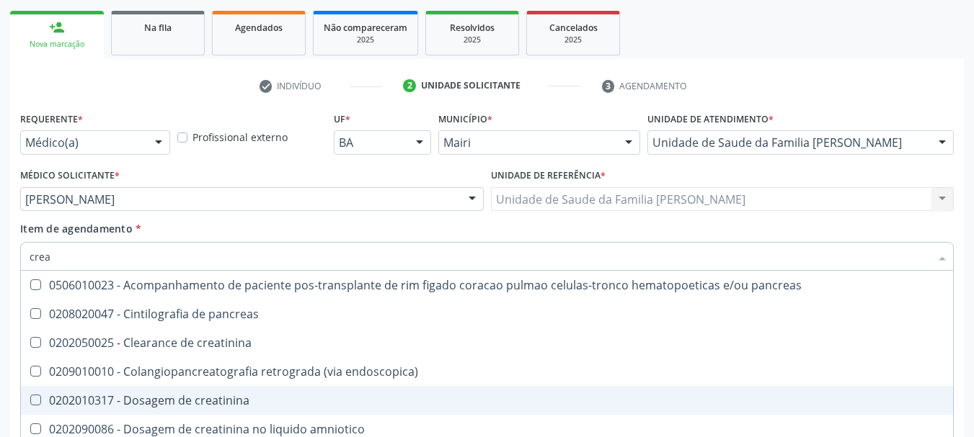
click at [257, 405] on div "0202010317 - Dosagem de creatinina" at bounding box center [487, 401] width 914 height 12
checkbox creatinina "true"
type input "cre"
checkbox creatinina "false"
checkbox oncologia "true"
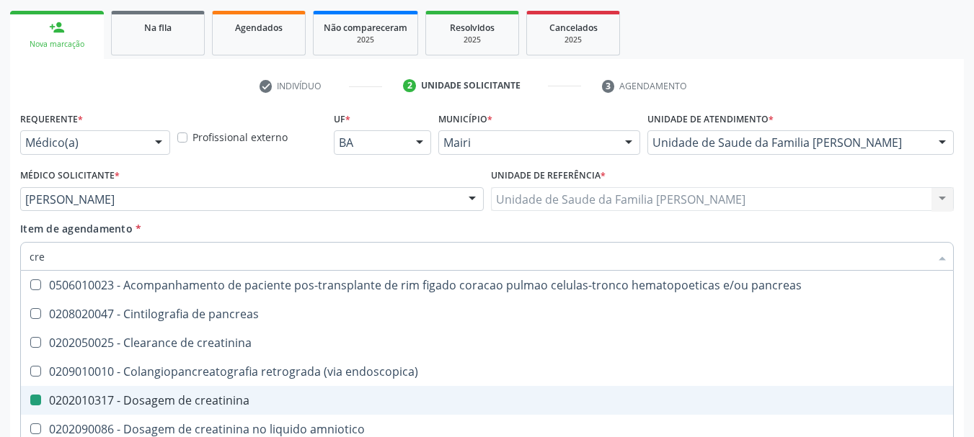
type input "cr"
checkbox oncologia "false"
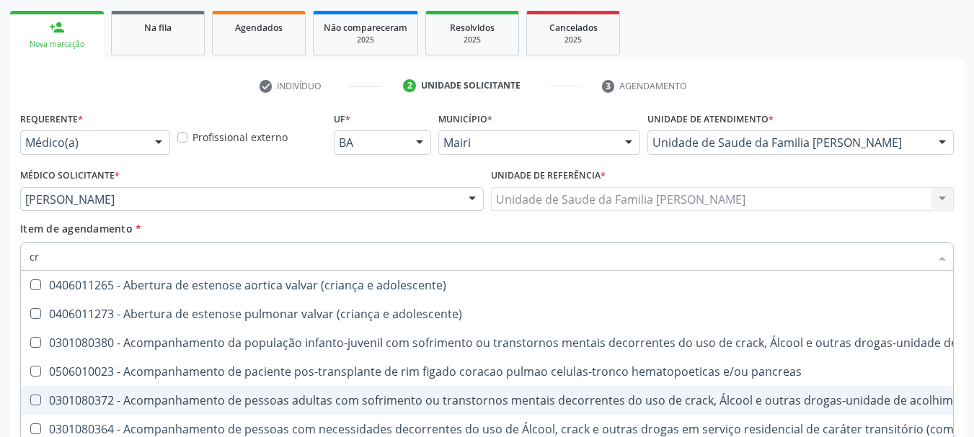
type input "c"
checkbox creatinina "false"
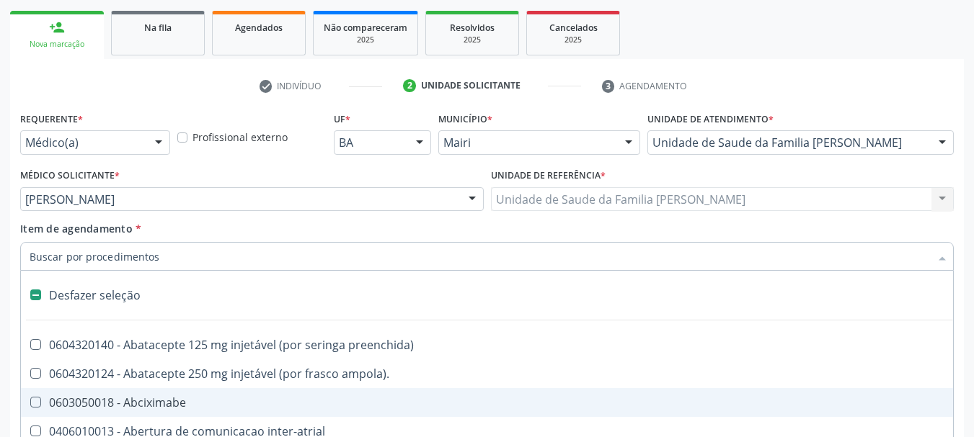
type input "u"
checkbox sexual "true"
checkbox aparentado "true"
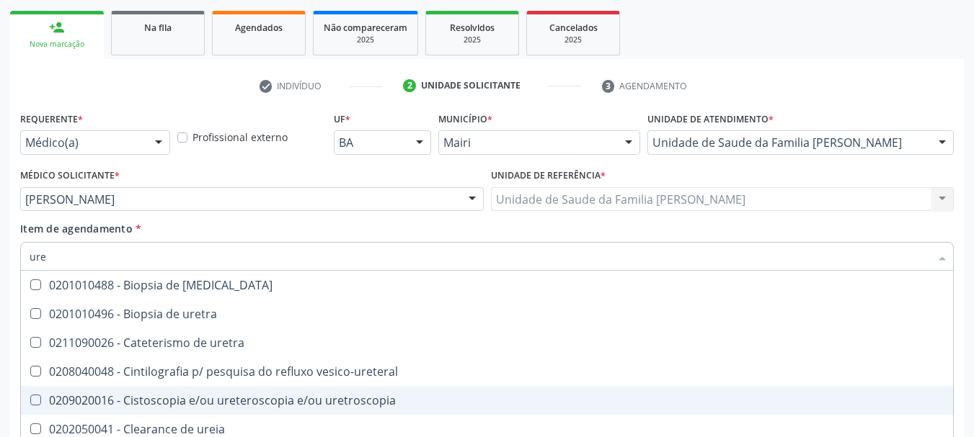
type input "urei"
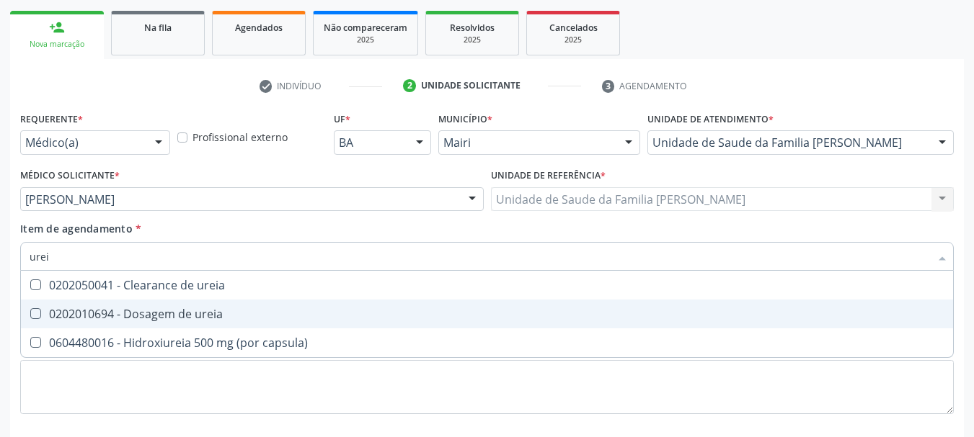
click at [223, 319] on div "0202010694 - Dosagem de ureia" at bounding box center [487, 314] width 914 height 12
checkbox ureia "true"
type input "ure"
checkbox ureia "false"
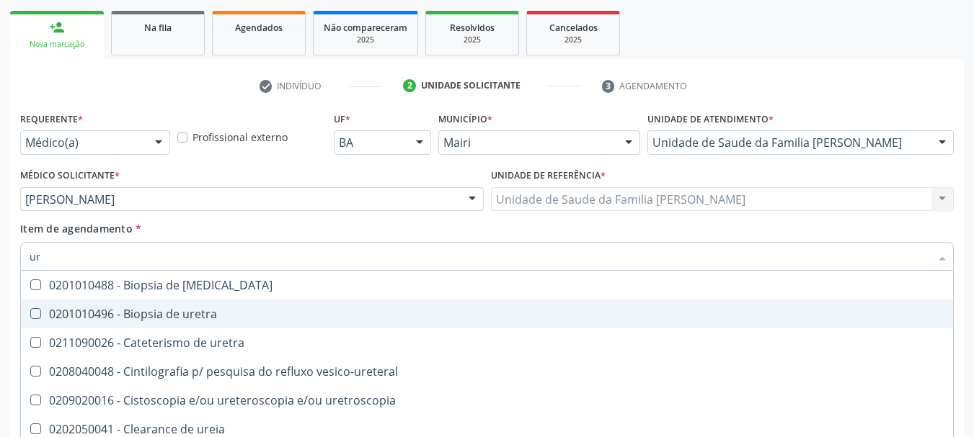
type input "u"
checkbox ureia "false"
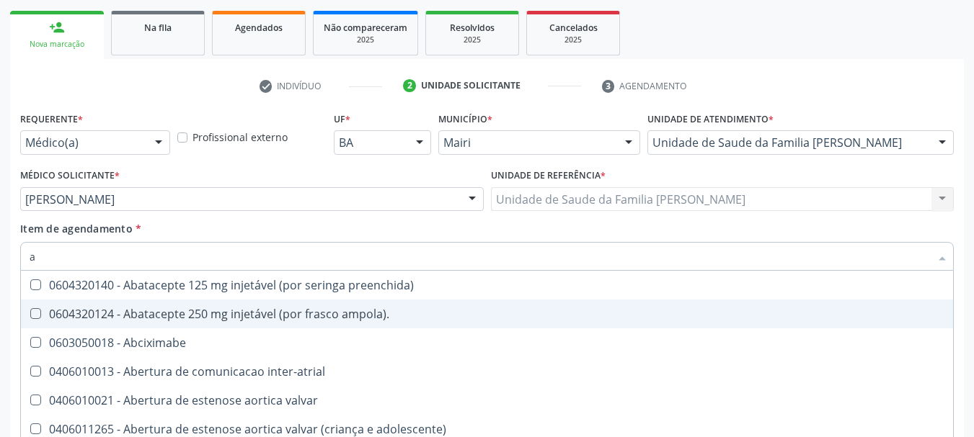
type input "ac"
checkbox população "true"
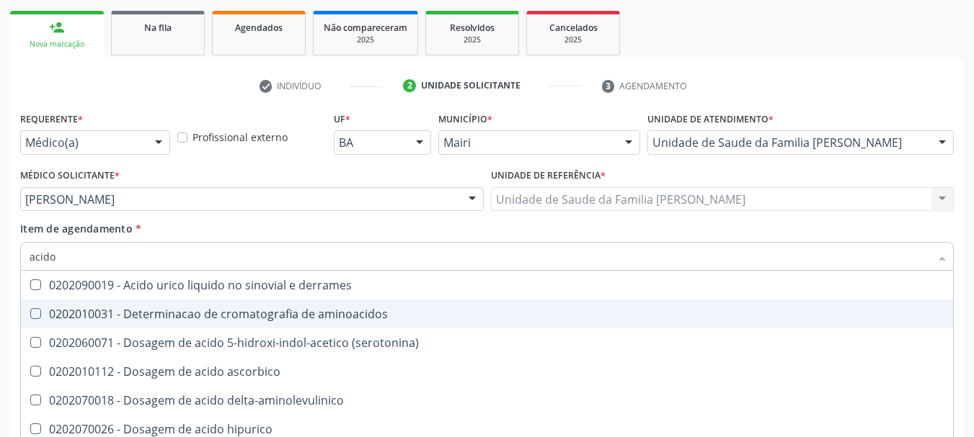
type input "acido u"
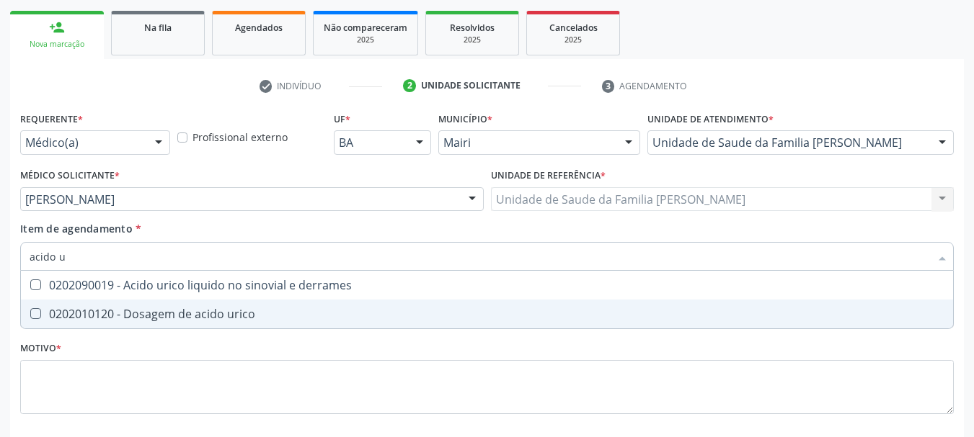
click at [223, 319] on div "0202010120 - Dosagem de acido urico" at bounding box center [487, 314] width 914 height 12
checkbox urico "true"
type input "acido"
checkbox urico "false"
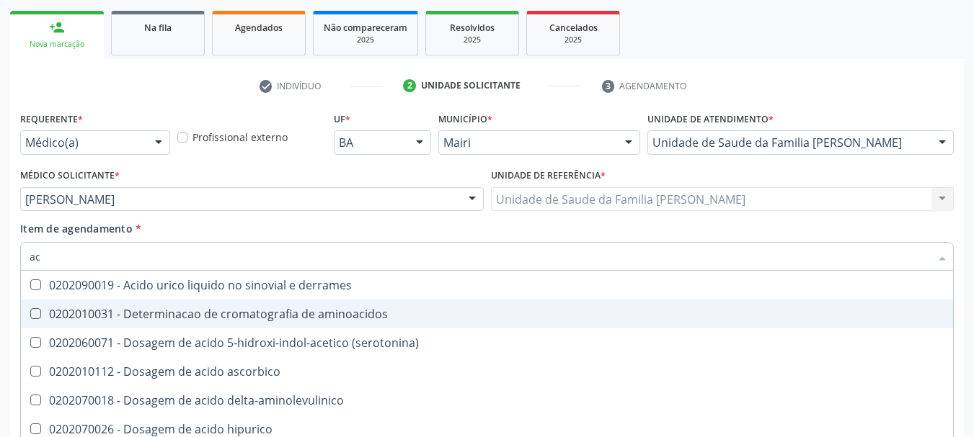
type input "a"
checkbox urico "false"
checkbox vanilmandelico "false"
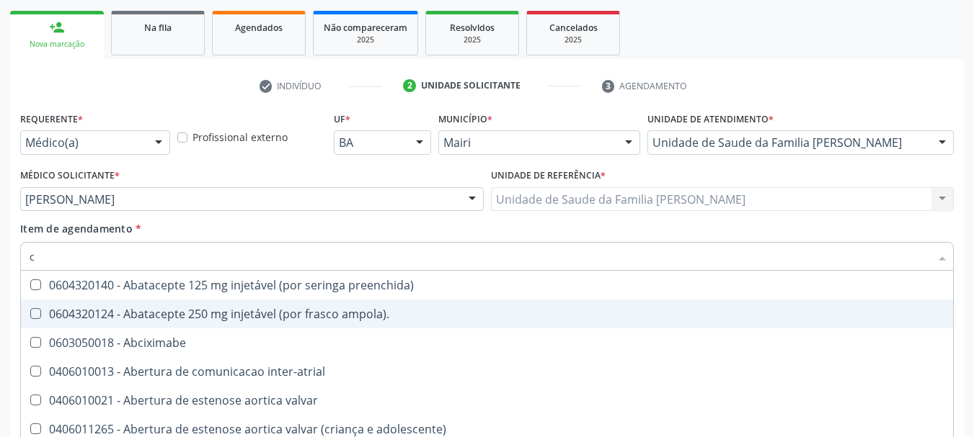
type input "co"
checkbox bexiga "true"
checkbox oncologia "true"
checkbox videolaparoscopica "true"
checkbox osseo "true"
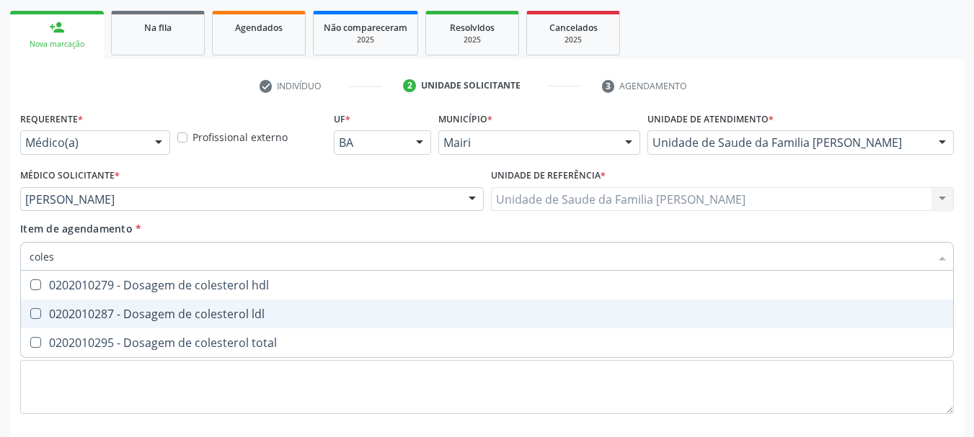
type input "colest"
click at [223, 319] on div "0202010287 - Dosagem de colesterol ldl" at bounding box center [487, 314] width 914 height 12
checkbox ldl "true"
type input "cole"
checkbox ldl "false"
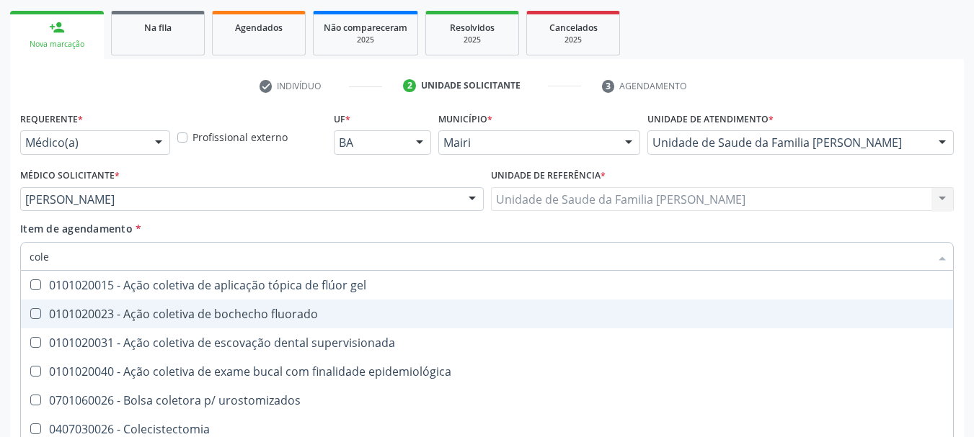
type input "col"
checkbox ldl "false"
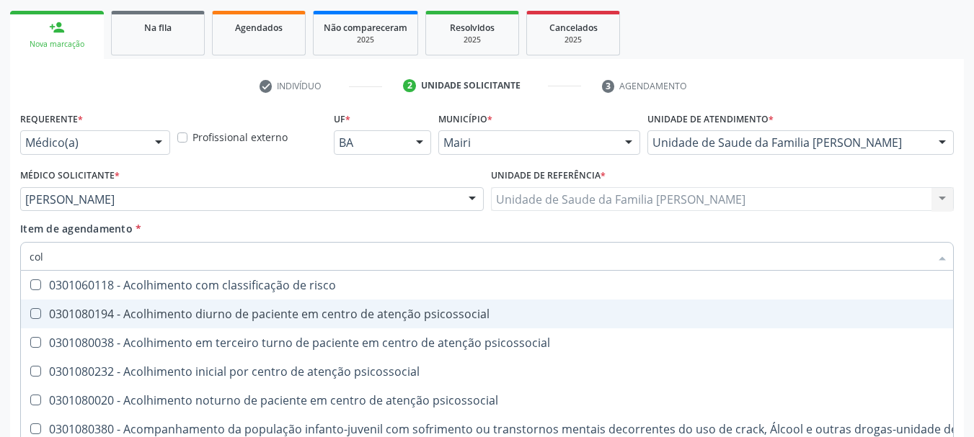
type input "co"
checkbox ldl "false"
type input "c"
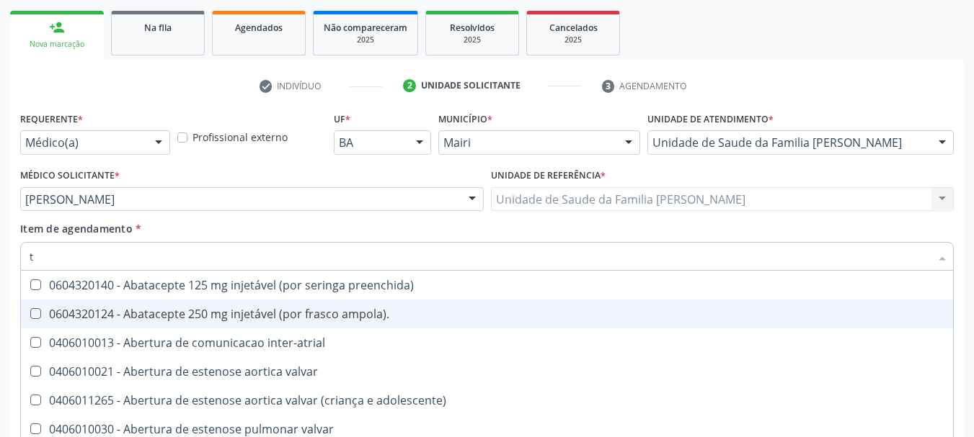
type input "tr"
checkbox medicalizado "true"
checkbox c\) "true"
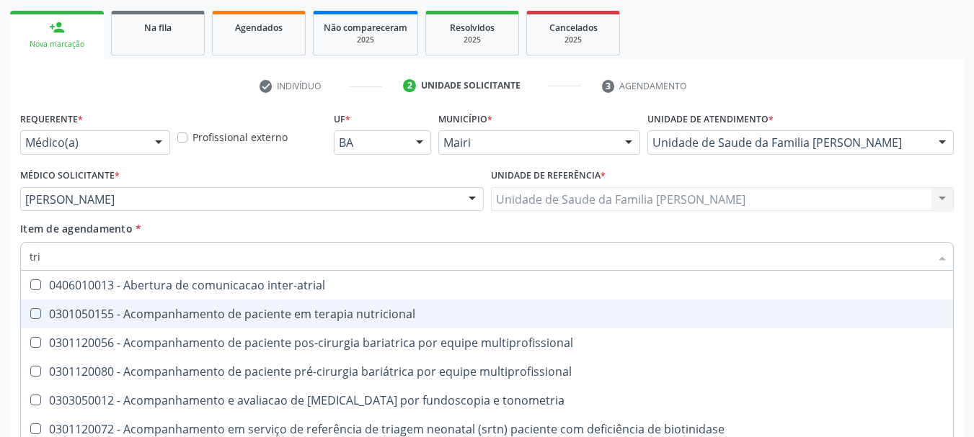
type input "trig"
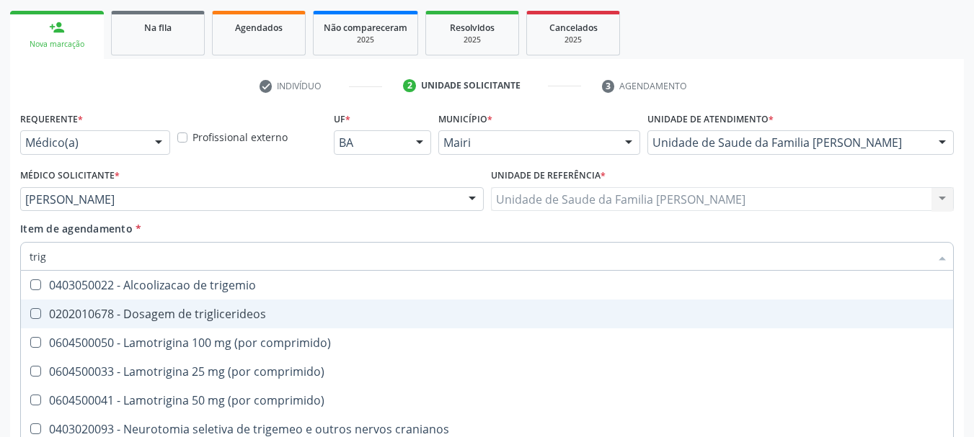
click at [223, 319] on div "0202010678 - Dosagem de triglicerideos" at bounding box center [487, 314] width 914 height 12
checkbox triglicerideos "true"
type input "tri"
checkbox triglicerideos "false"
type input "t"
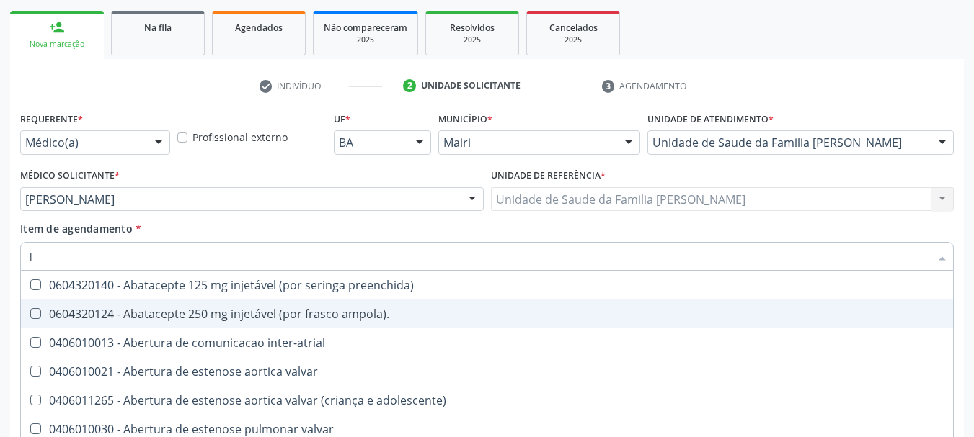
type input "ld"
checkbox valvar "true"
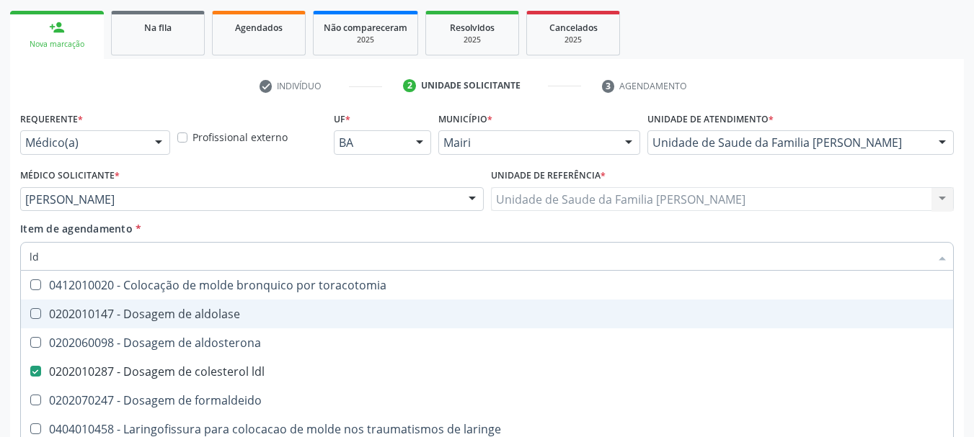
type input "ldl"
checkbox toracotomia "true"
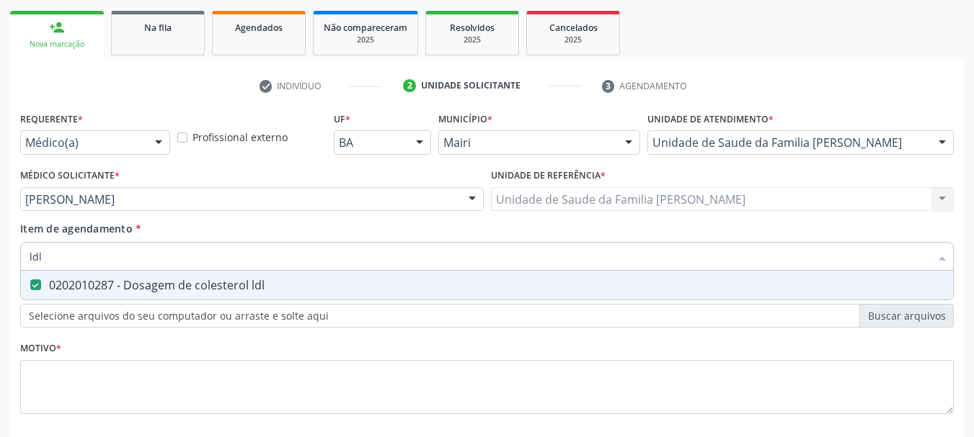
type input "ld"
checkbox ldl "false"
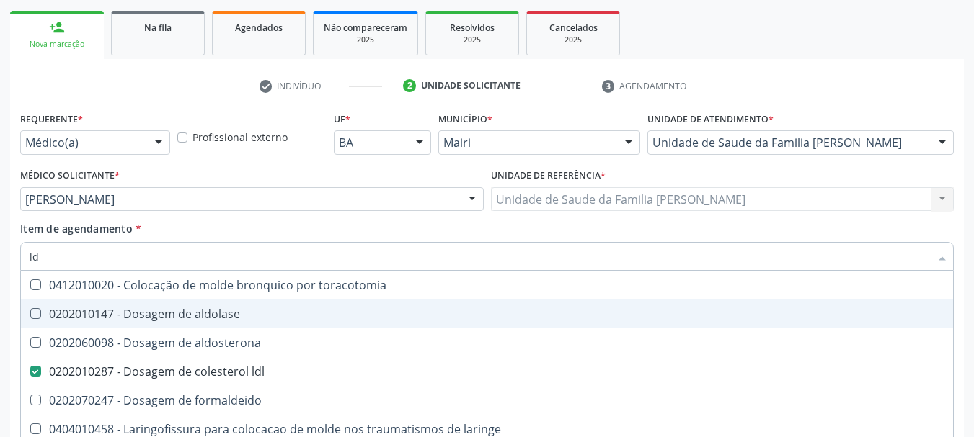
type input "l"
checkbox ldl "false"
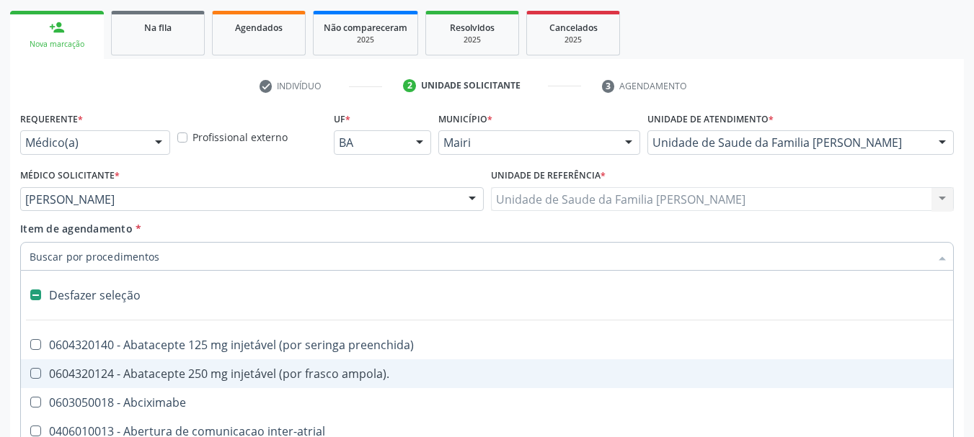
type input "h"
checkbox joelho "true"
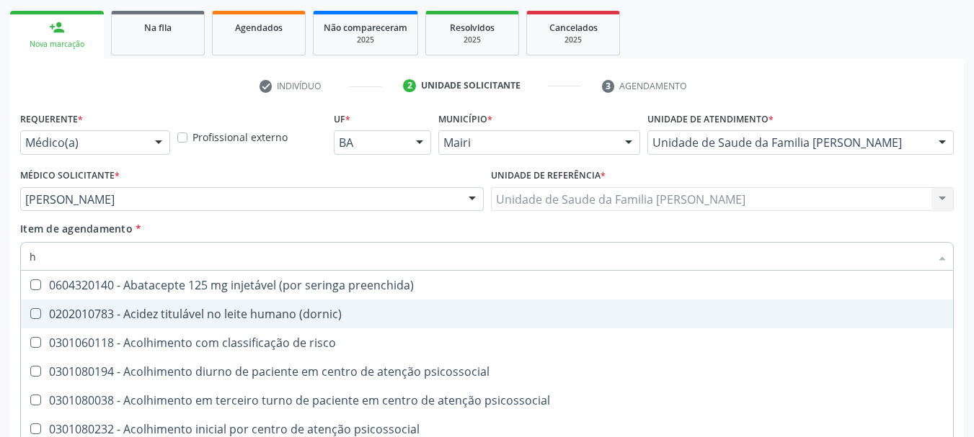
type input "hd"
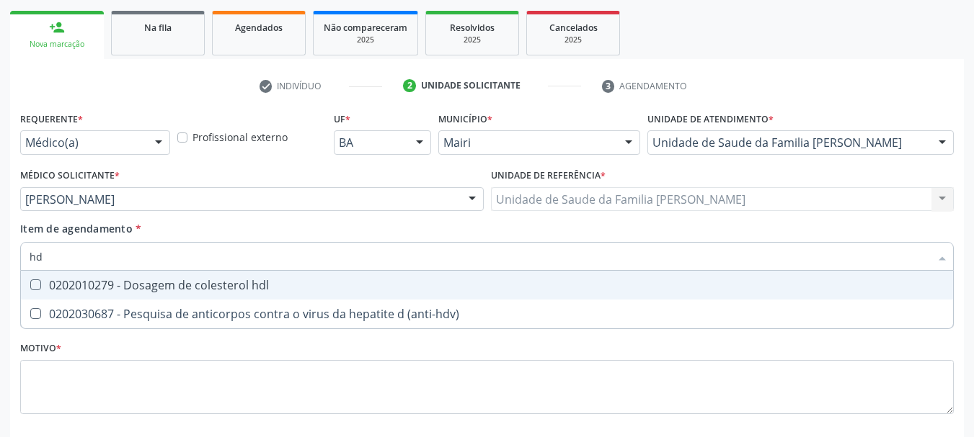
click at [285, 293] on span "0202010279 - Dosagem de colesterol hdl" at bounding box center [487, 285] width 932 height 29
checkbox hdl "true"
type input "h"
checkbox hdl "false"
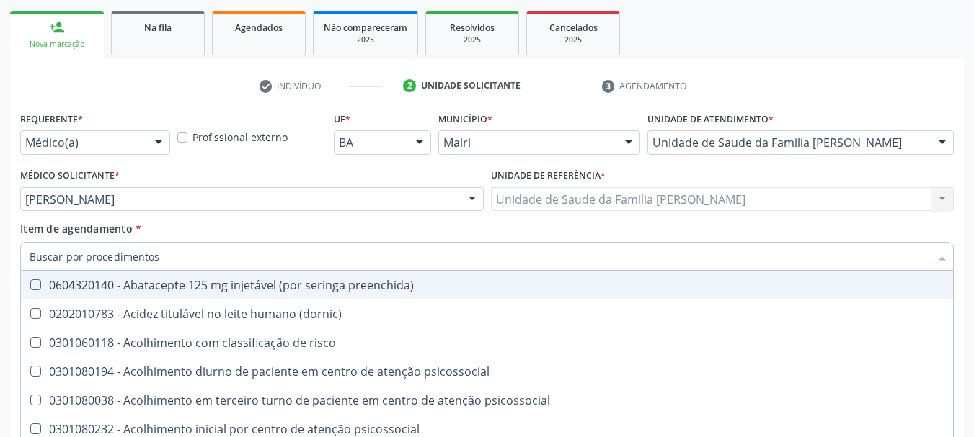
checkbox hdl "false"
checkbox completo "false"
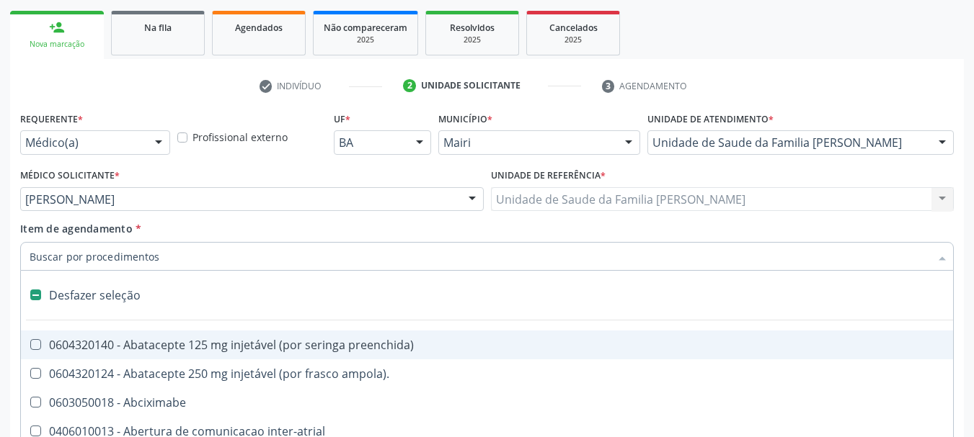
type input "v"
checkbox \(unilateral\) "true"
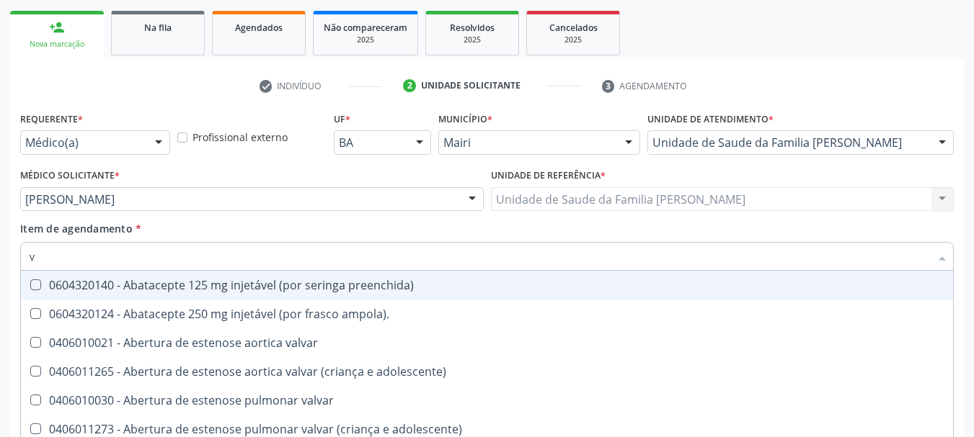
type input "vi"
checkbox cardiovascular "true"
checkbox \(tgp\) "false"
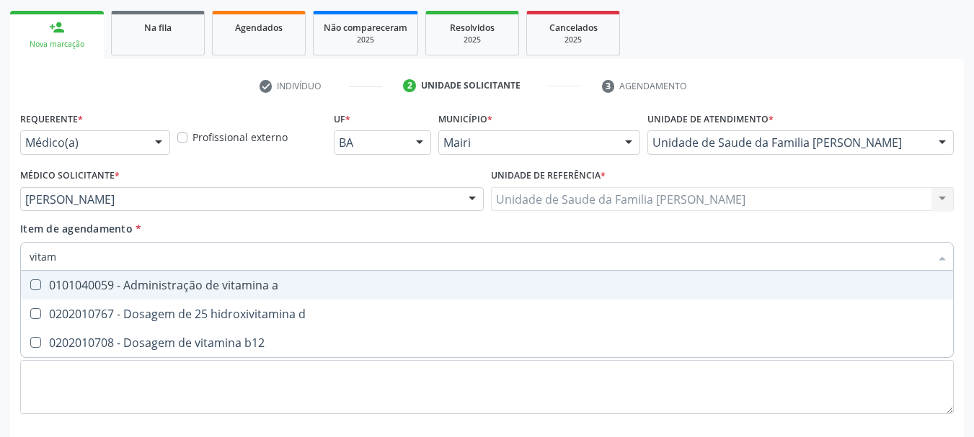
type input "vitami"
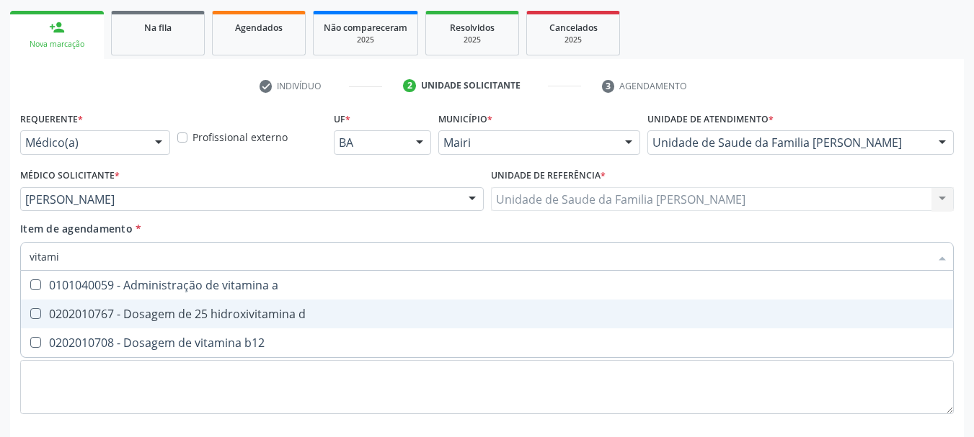
click at [287, 308] on div "0202010767 - Dosagem de 25 hidroxivitamina d" at bounding box center [487, 314] width 914 height 12
checkbox d "true"
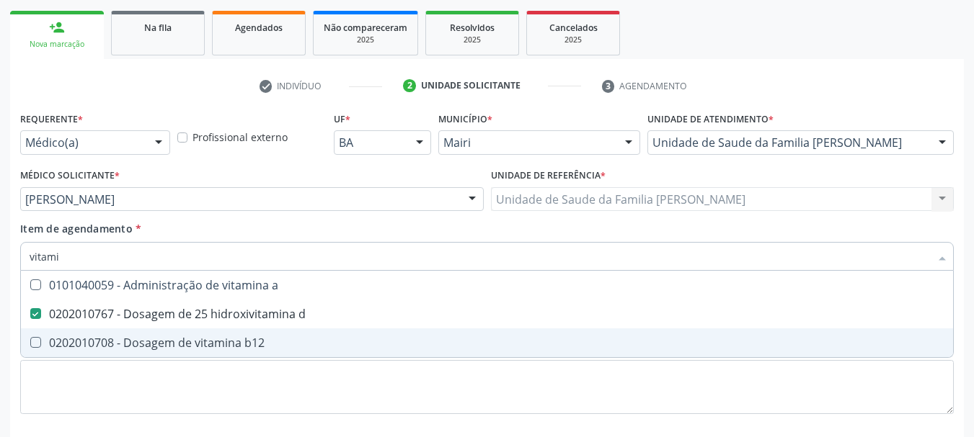
click at [272, 350] on span "0202010708 - Dosagem de vitamina b12" at bounding box center [487, 343] width 932 height 29
checkbox b12 "true"
type input "v"
checkbox d "false"
checkbox b12 "false"
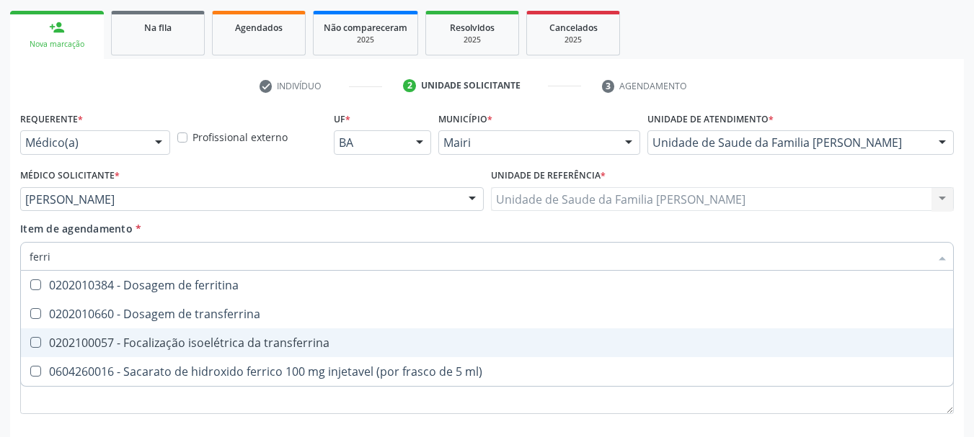
type input "ferrit"
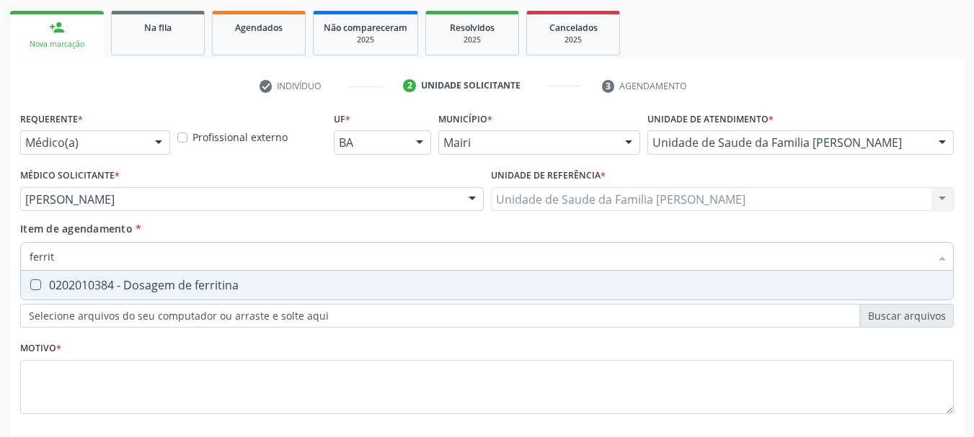
click at [233, 291] on div "0202010384 - Dosagem de ferritina" at bounding box center [487, 286] width 914 height 12
checkbox ferritina "true"
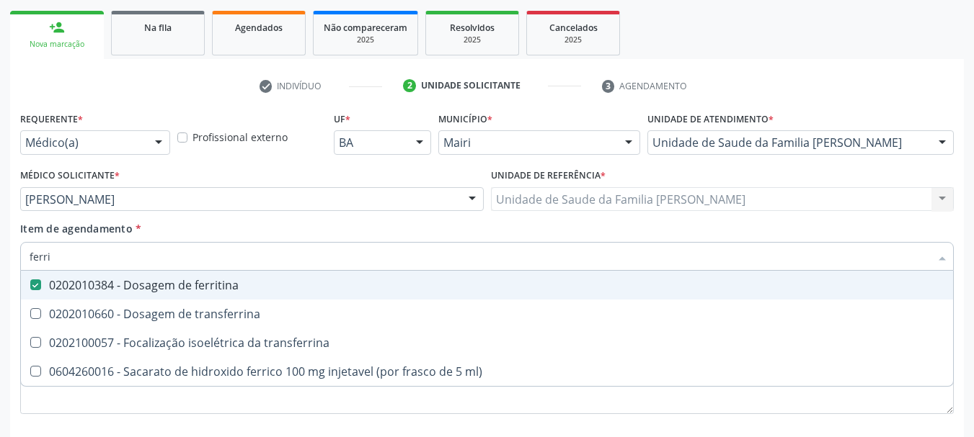
type input "ferr"
checkbox ferritina "false"
checkbox transferrina "true"
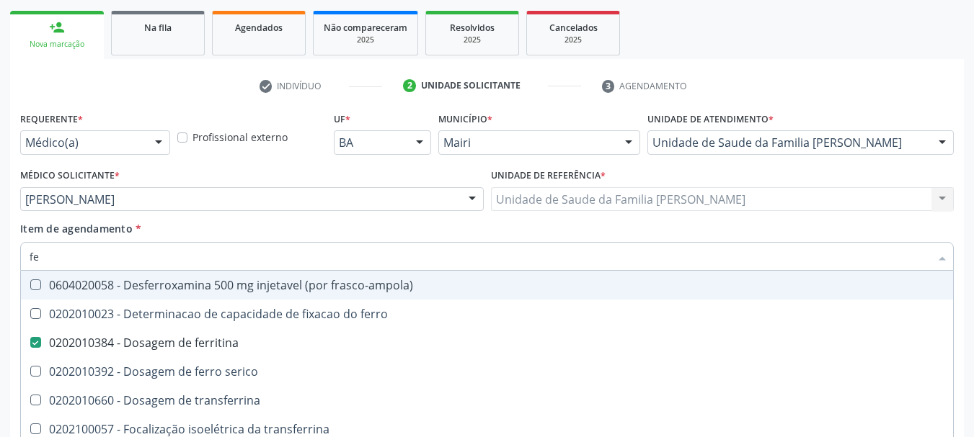
type input "f"
checkbox ferritina "false"
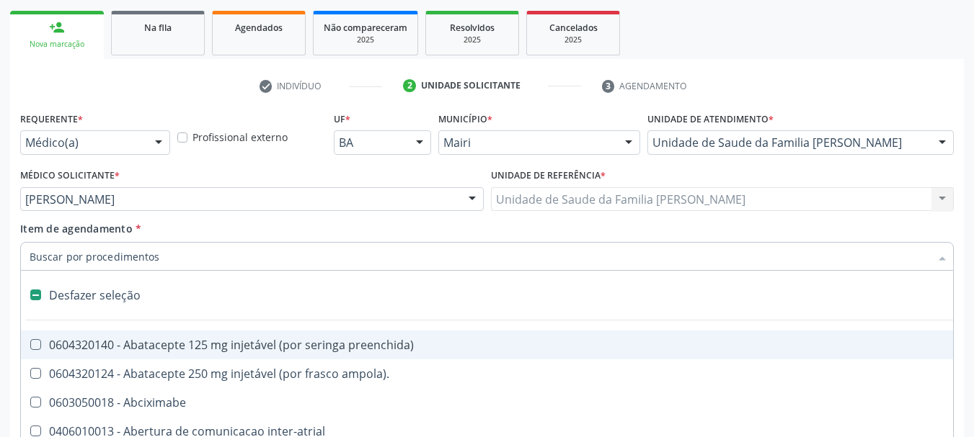
type input "u"
checkbox ureia "true"
checkbox sexual "true"
checkbox aparentado "true"
checkbox transplante "true"
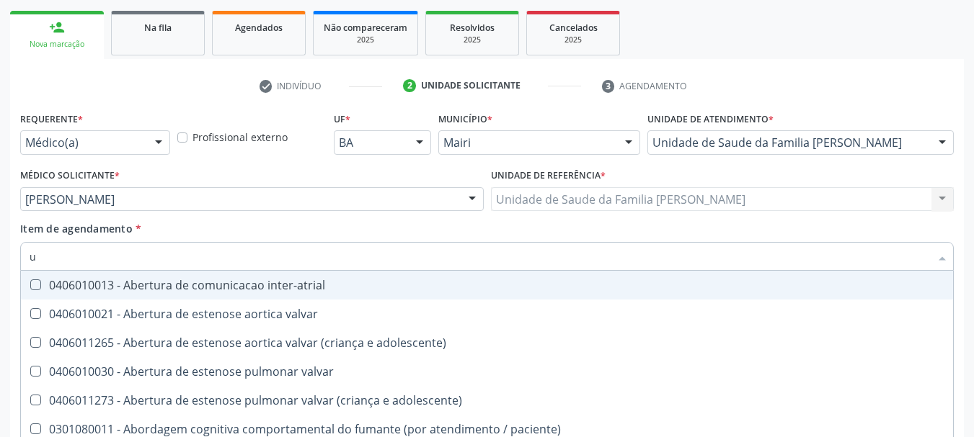
type input "ur"
checkbox lisa "true"
checkbox nivel "true"
type input "uri"
checkbox b "true"
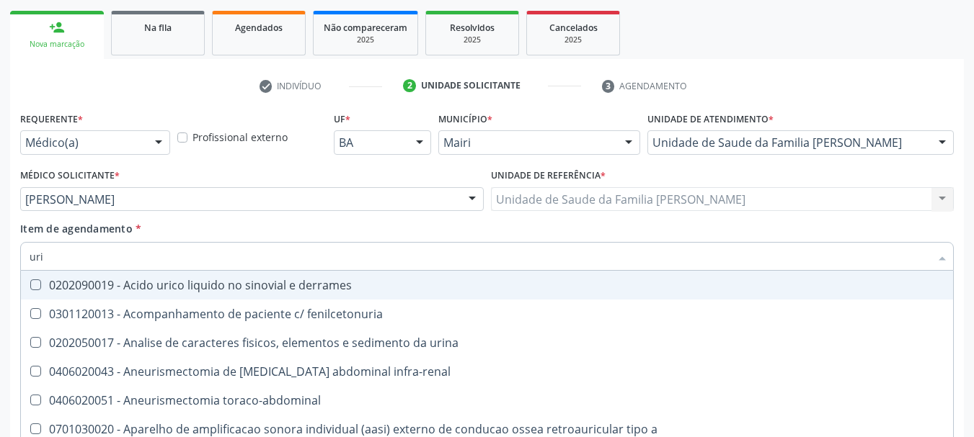
type input "urin"
checkbox urico "false"
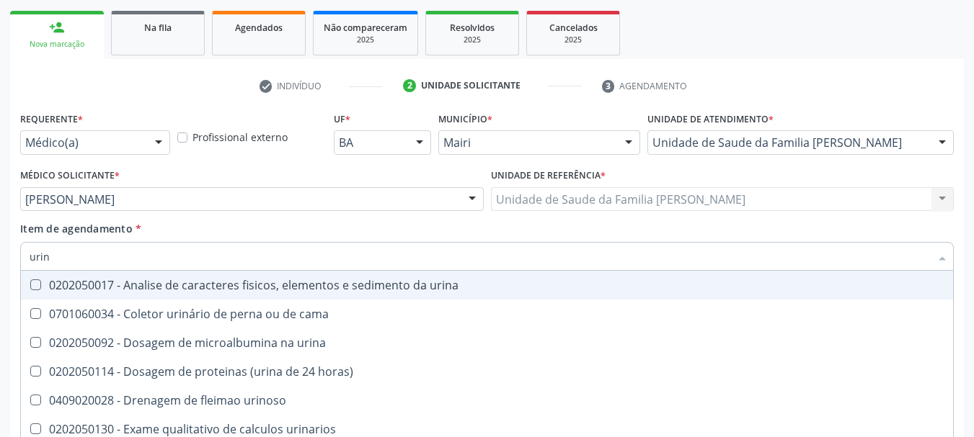
type input "urina"
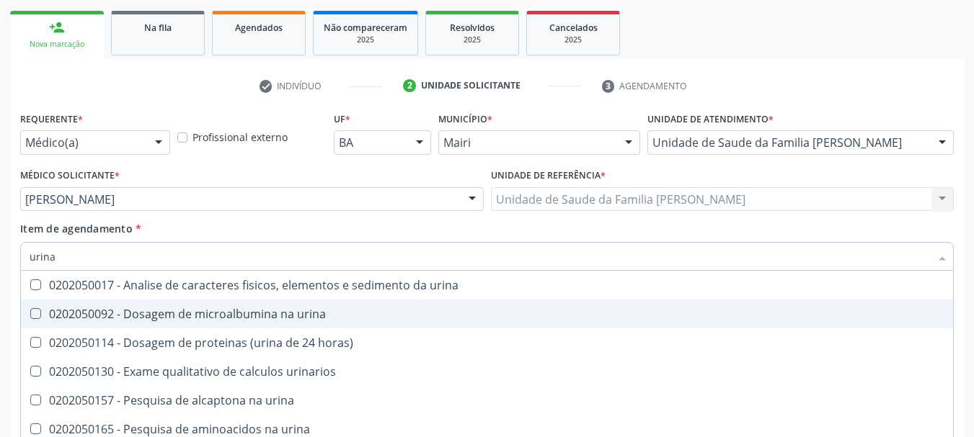
click at [236, 305] on span "0202050092 - Dosagem de microalbumina na urina" at bounding box center [487, 314] width 932 height 29
checkbox urina "true"
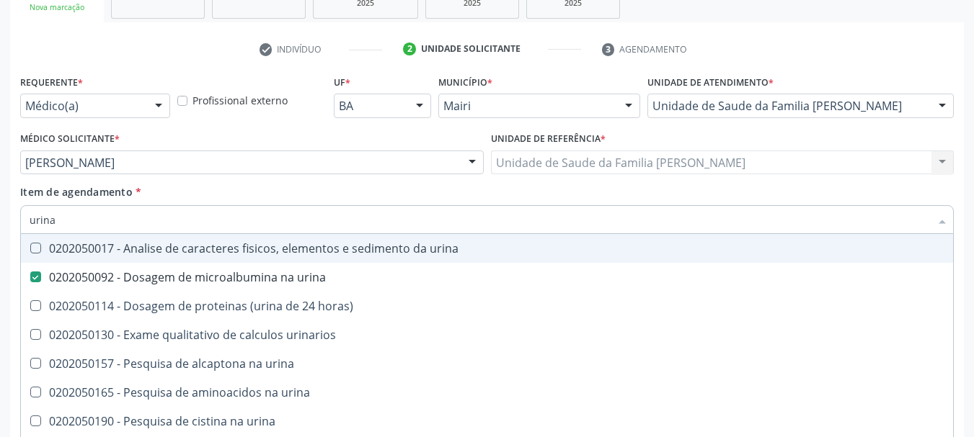
scroll to position [277, 0]
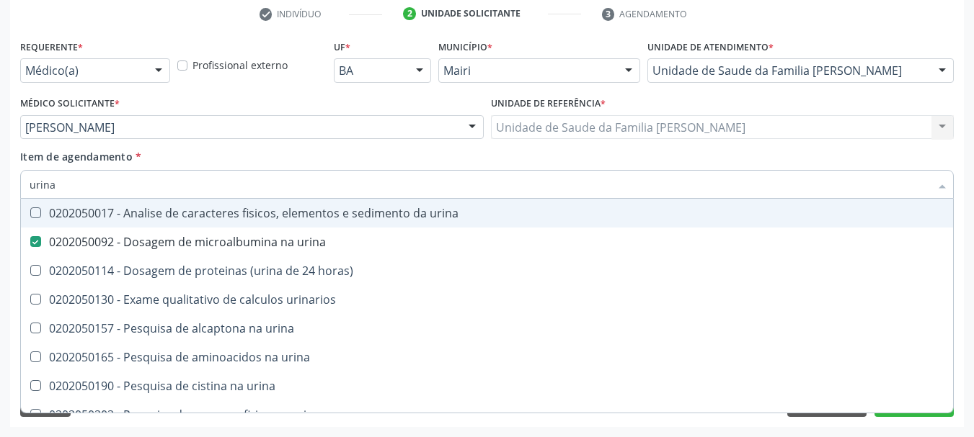
click at [218, 188] on input "urina" at bounding box center [480, 184] width 900 height 29
type input "urin"
checkbox urina "false"
checkbox horas\) "true"
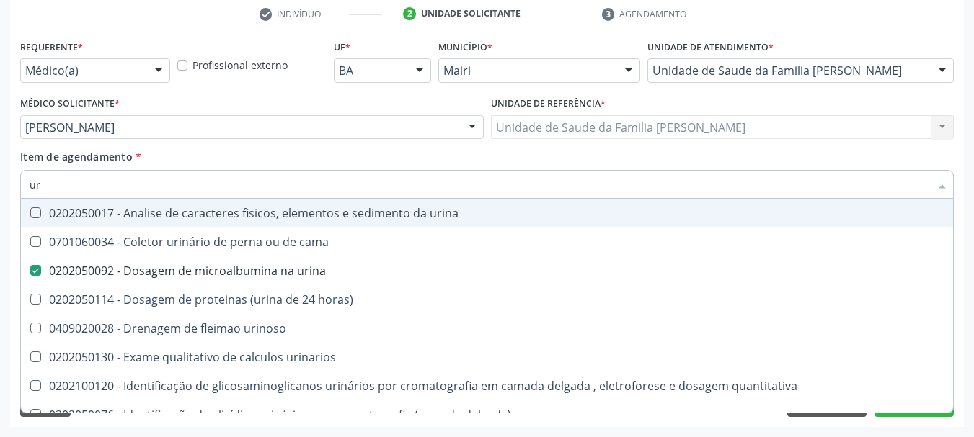
type input "u"
checkbox urina "false"
checkbox \(urina\) "false"
checkbox urinaria "false"
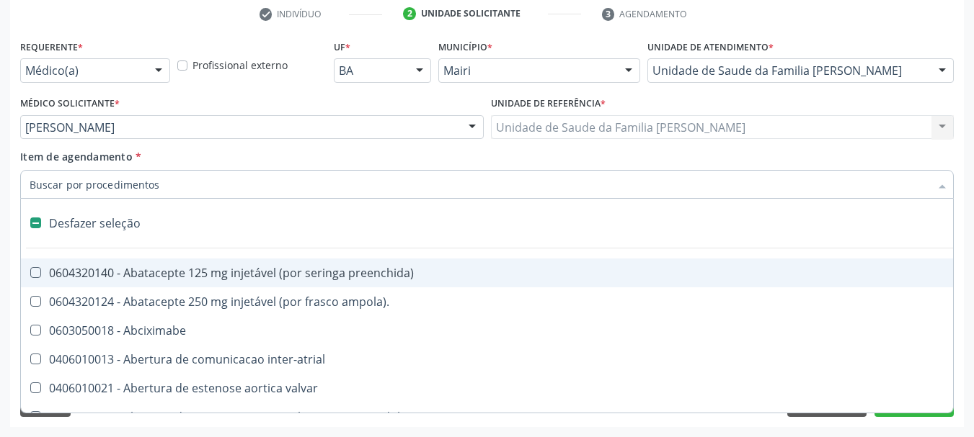
checkbox ampola\)\ "true"
checkbox Abciximabe "true"
checkbox inter-atrial "true"
checkbox valvar "true"
checkbox adolescente\) "true"
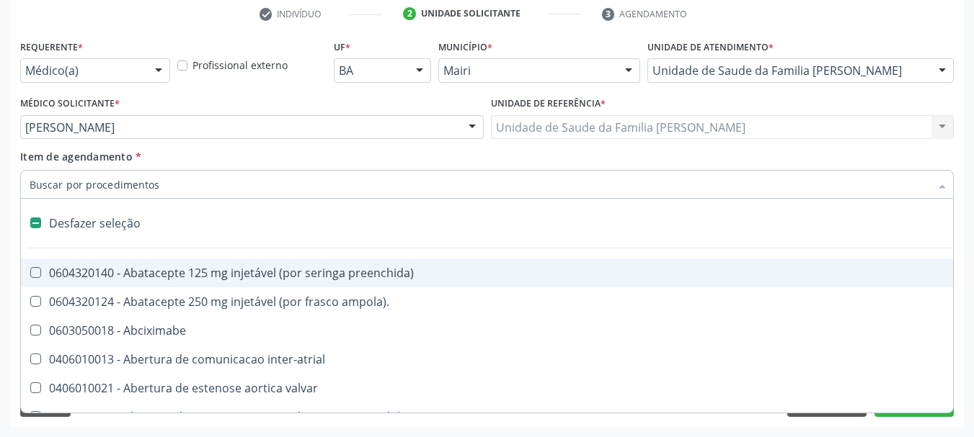
checkbox valvar "true"
checkbox adolescente\) "true"
checkbox paciente\) "true"
checkbox dente\) "true"
checkbox comprimido\) "true"
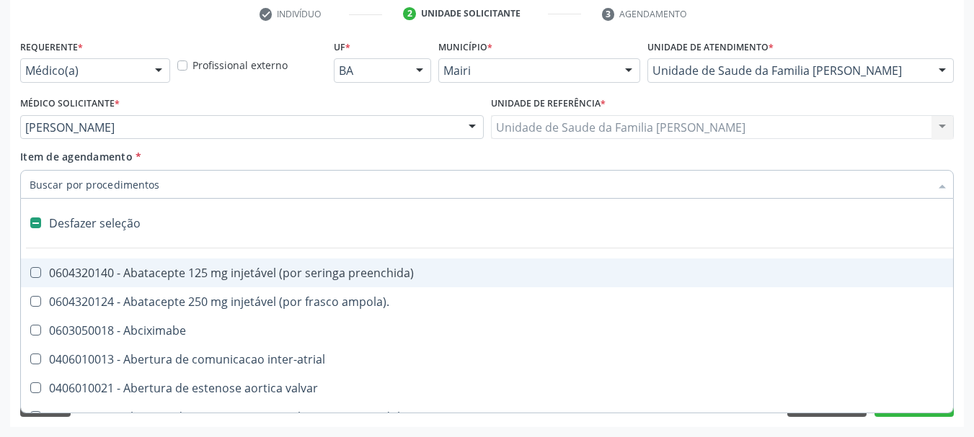
checkbox \(dornic\) "true"
checkbox derrames "true"
checkbox capsula\) "true"
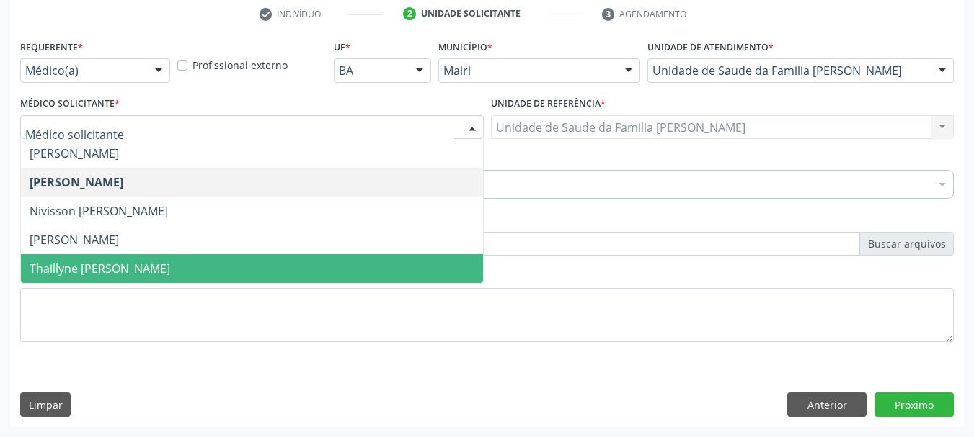
click at [612, 206] on div "Requerente * Médico(a) Médico(a) Enfermeiro(a) Paciente Nenhum resultado encont…" at bounding box center [486, 199] width 933 height 326
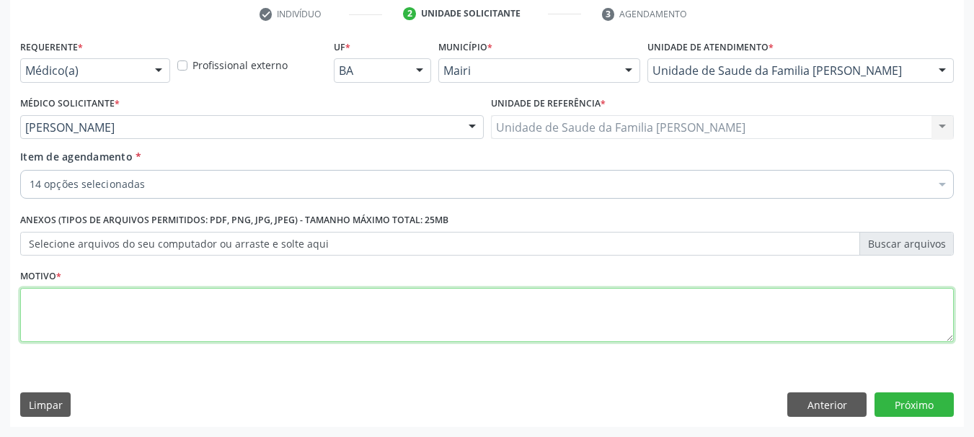
click at [201, 314] on textarea at bounding box center [486, 315] width 933 height 55
type textarea "controle"
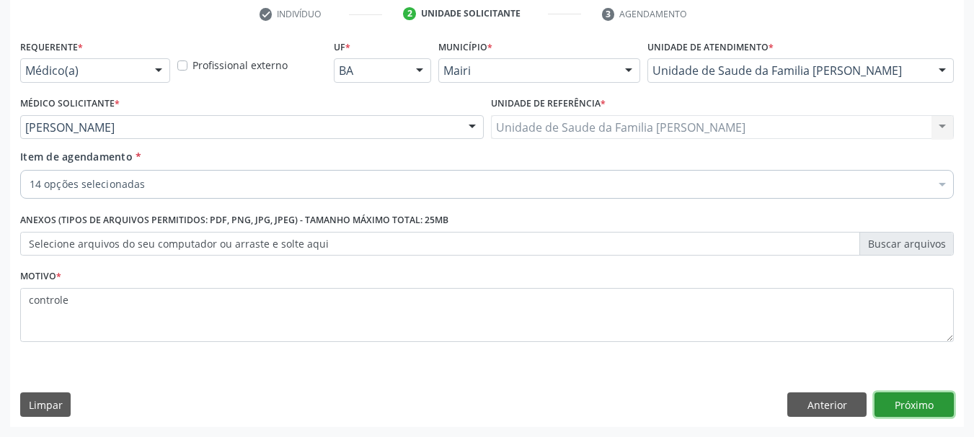
click at [913, 401] on button "Próximo" at bounding box center [913, 405] width 79 height 25
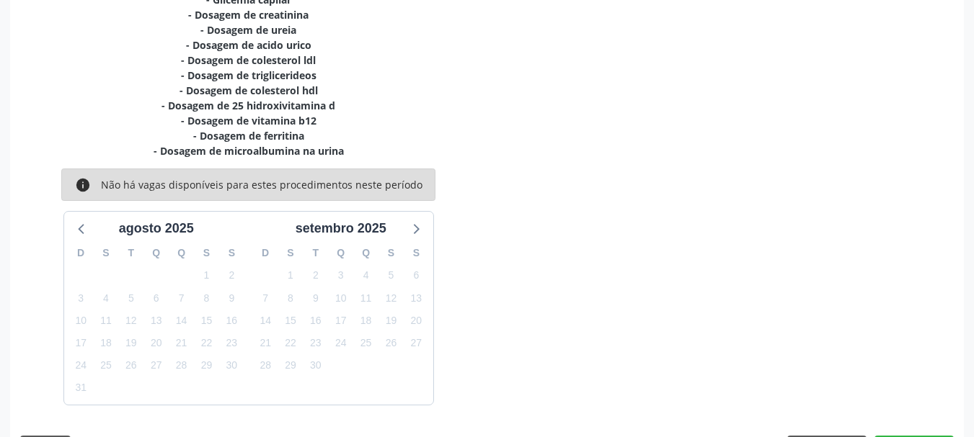
scroll to position [429, 0]
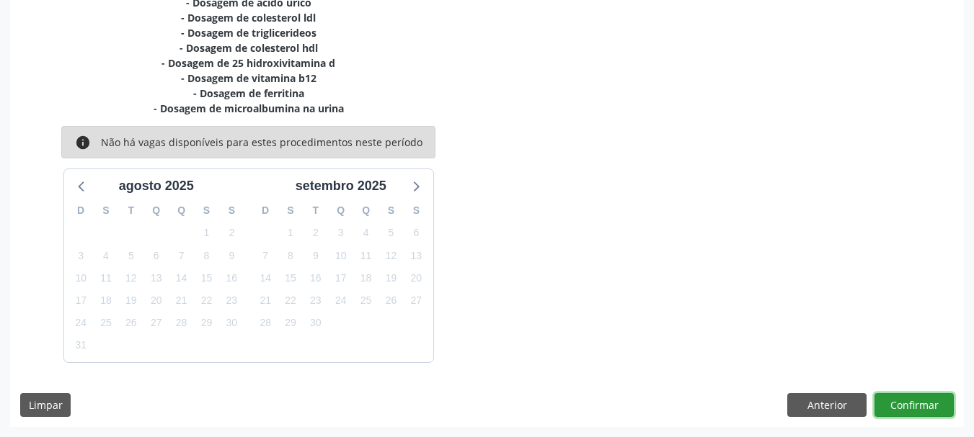
click at [913, 402] on button "Confirmar" at bounding box center [913, 405] width 79 height 25
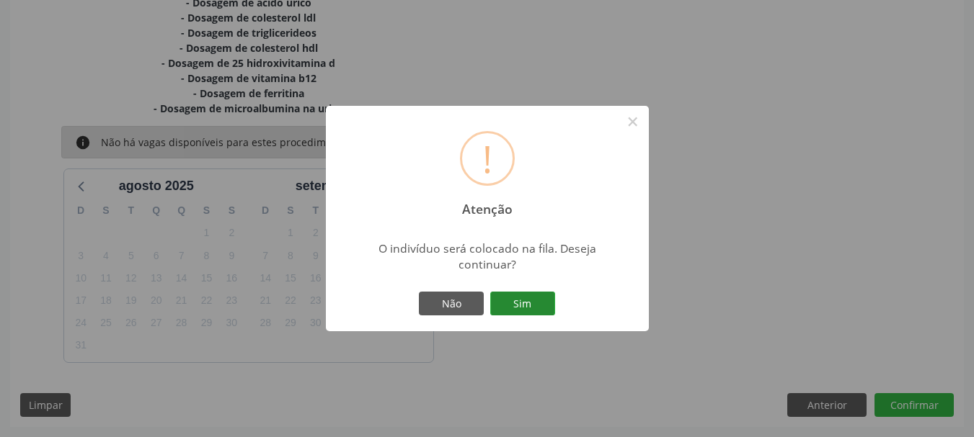
click at [515, 295] on button "Sim" at bounding box center [522, 304] width 65 height 25
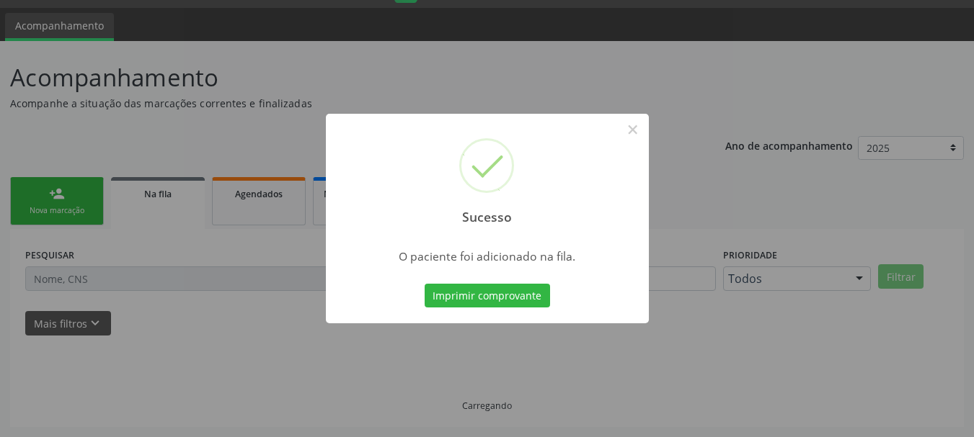
scroll to position [38, 0]
click at [623, 130] on button "×" at bounding box center [632, 129] width 25 height 25
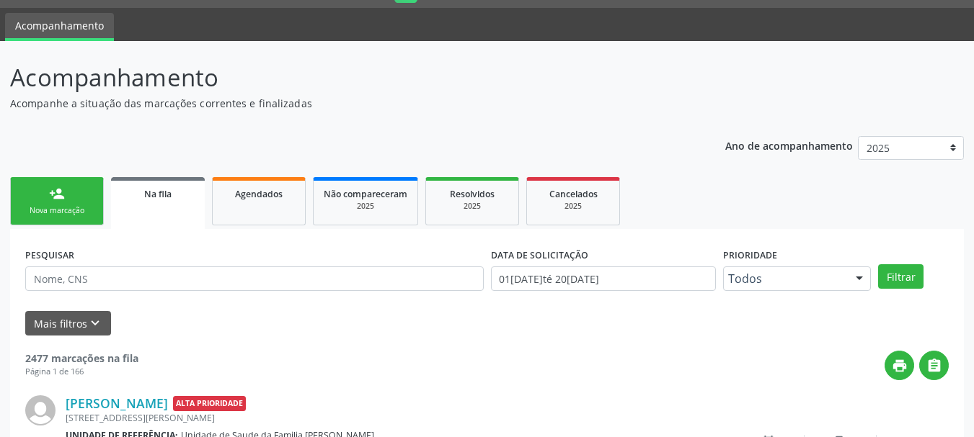
click at [88, 204] on link "person_add Nova marcação" at bounding box center [57, 201] width 94 height 48
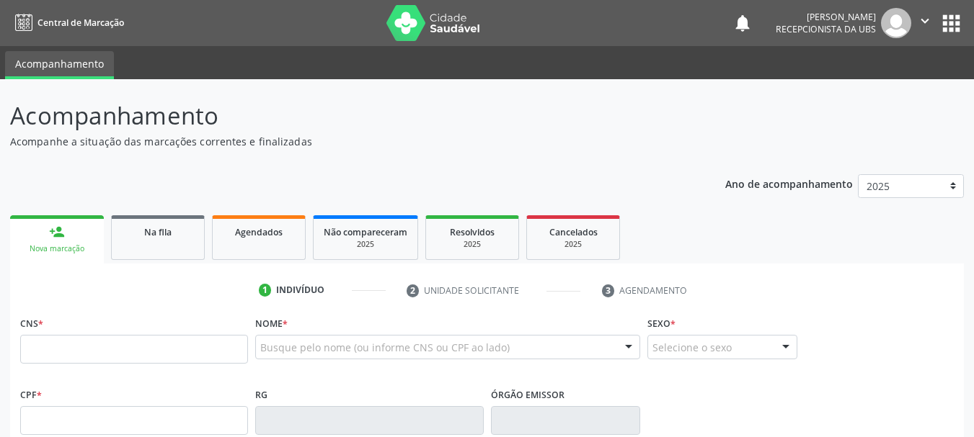
scroll to position [38, 0]
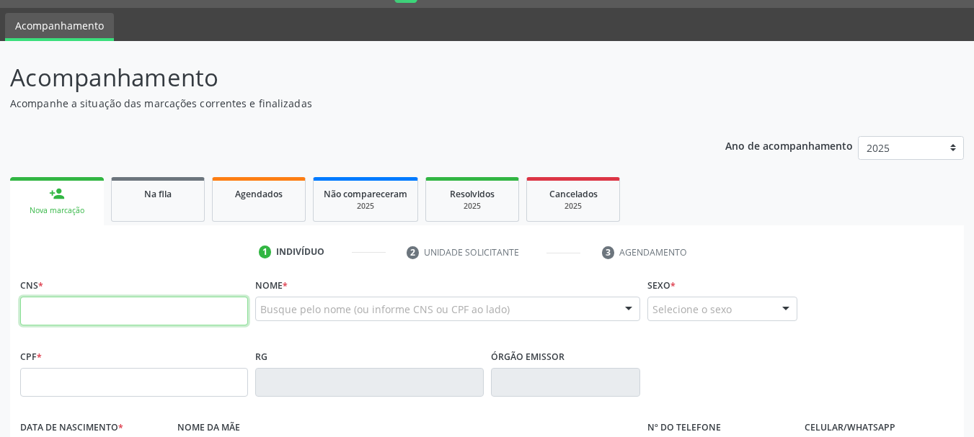
click at [95, 310] on input "text" at bounding box center [134, 311] width 228 height 29
paste input "700 5027 0814 8753"
type input "700 5027 0814 8753"
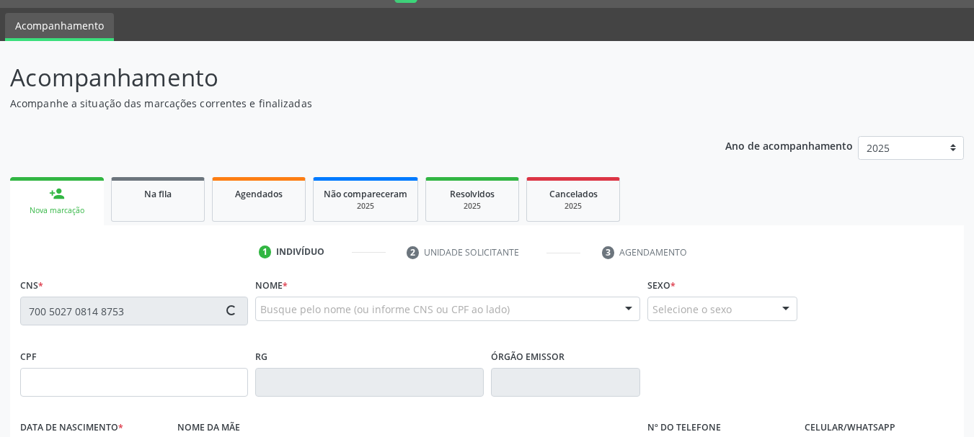
type input "020.863.125-98"
type input "25/05/1998"
type input "Cleonice de [PERSON_NAME]"
type input "[PHONE_NUMBER]"
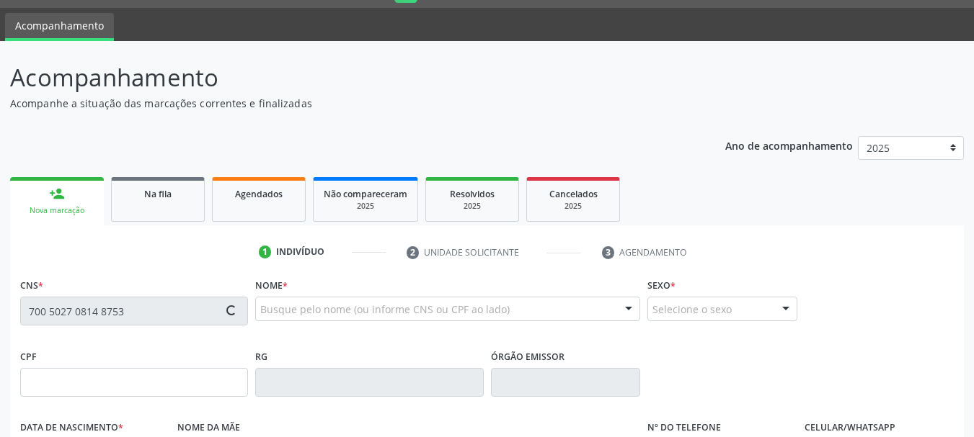
type input "S/N"
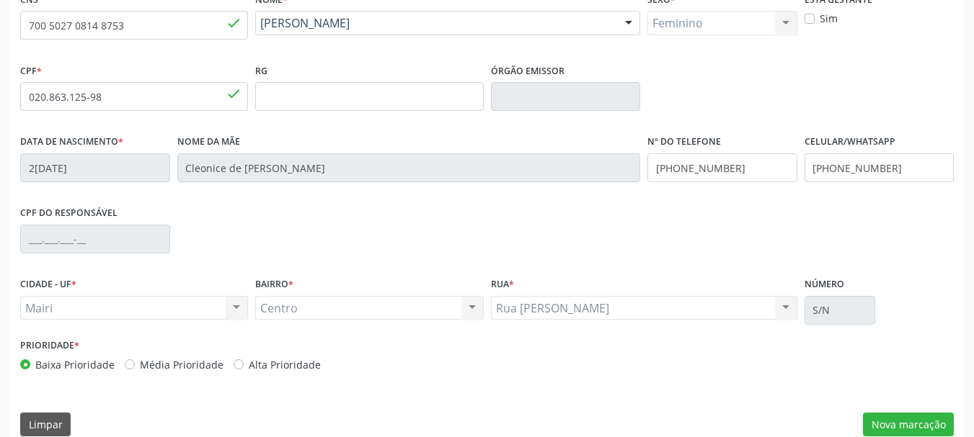
scroll to position [326, 0]
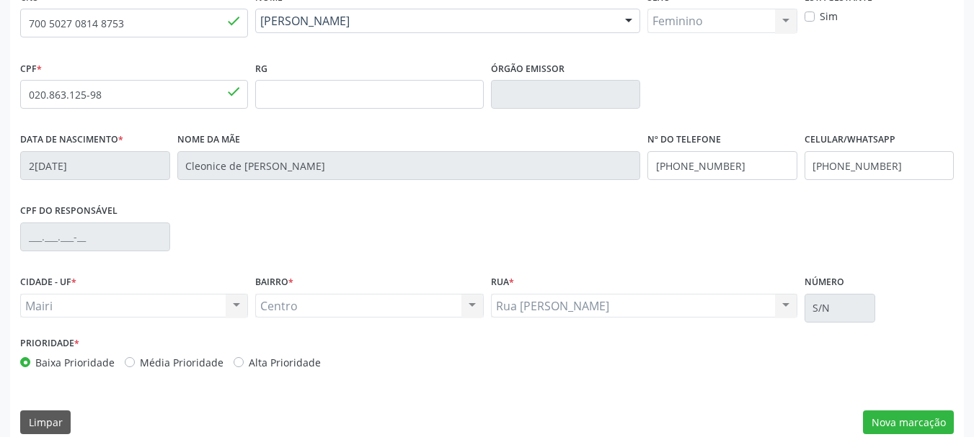
click at [249, 362] on label "Alta Prioridade" at bounding box center [285, 362] width 72 height 15
click at [235, 362] on input "Alta Prioridade" at bounding box center [238, 361] width 10 height 13
radio input "true"
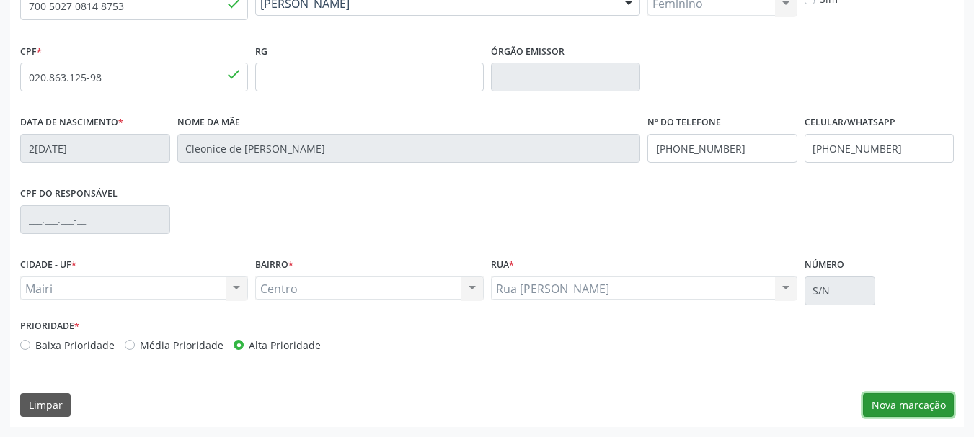
click at [898, 399] on button "Nova marcação" at bounding box center [908, 405] width 91 height 25
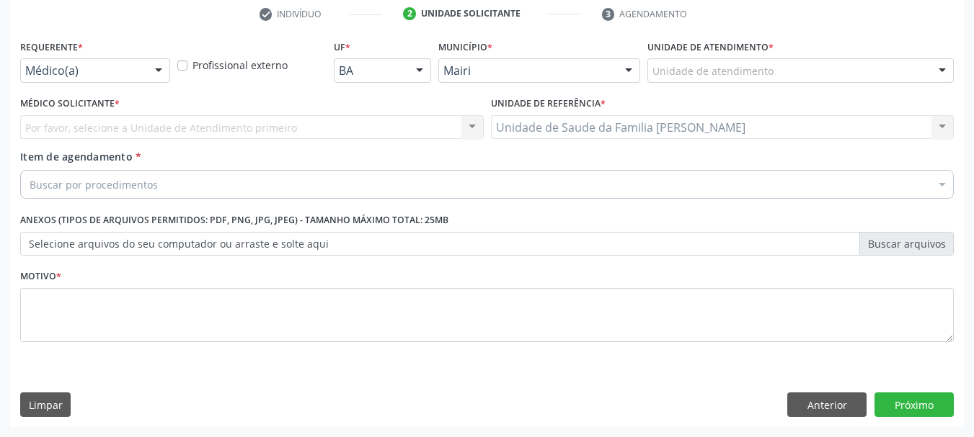
click at [690, 61] on div "Unidade de atendimento" at bounding box center [800, 70] width 306 height 25
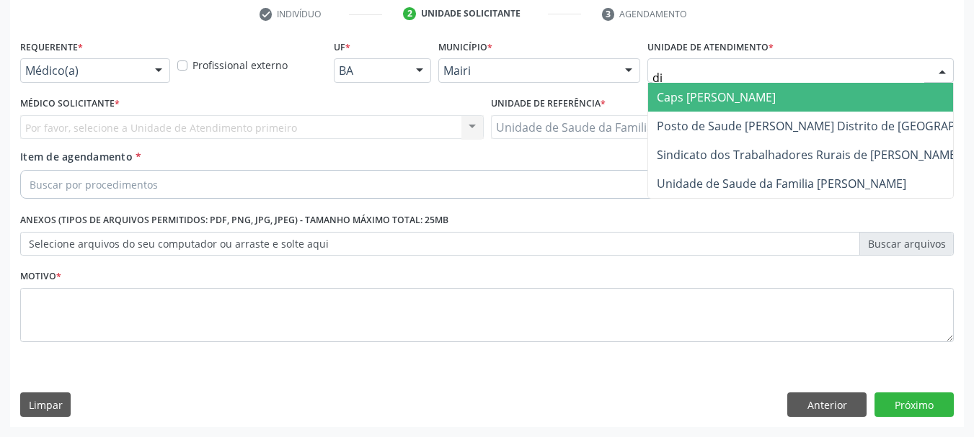
type input "dil"
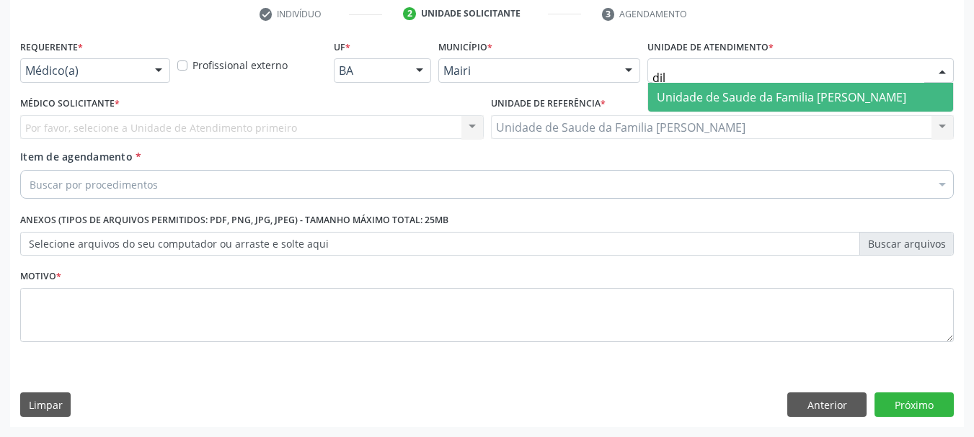
click at [703, 97] on span "Unidade de Saude da Familia [PERSON_NAME]" at bounding box center [780, 97] width 249 height 16
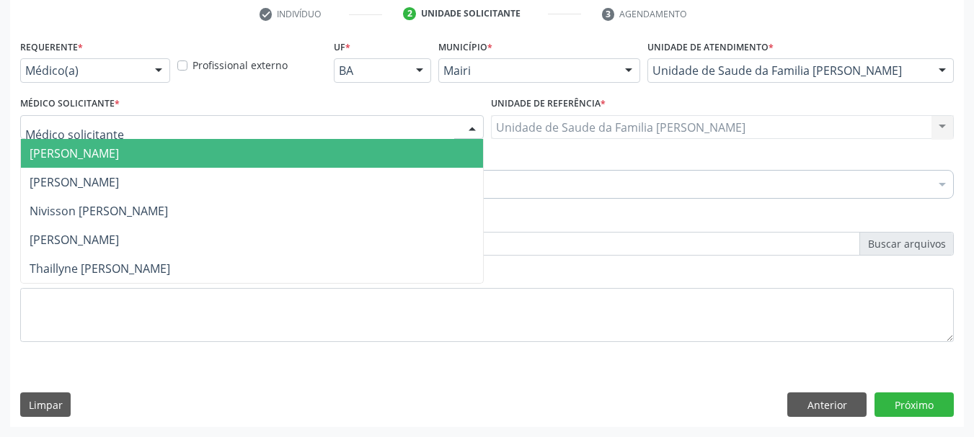
click at [112, 124] on div at bounding box center [251, 127] width 463 height 25
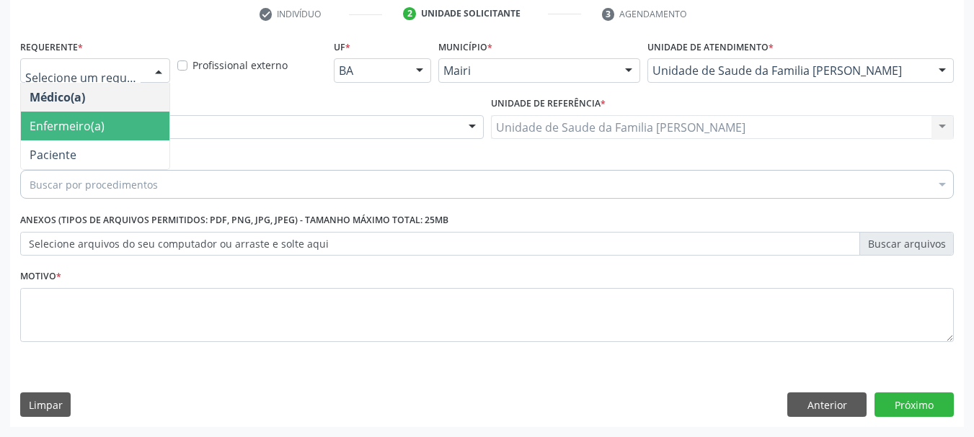
click at [97, 132] on span "Enfermeiro(a)" at bounding box center [67, 126] width 75 height 16
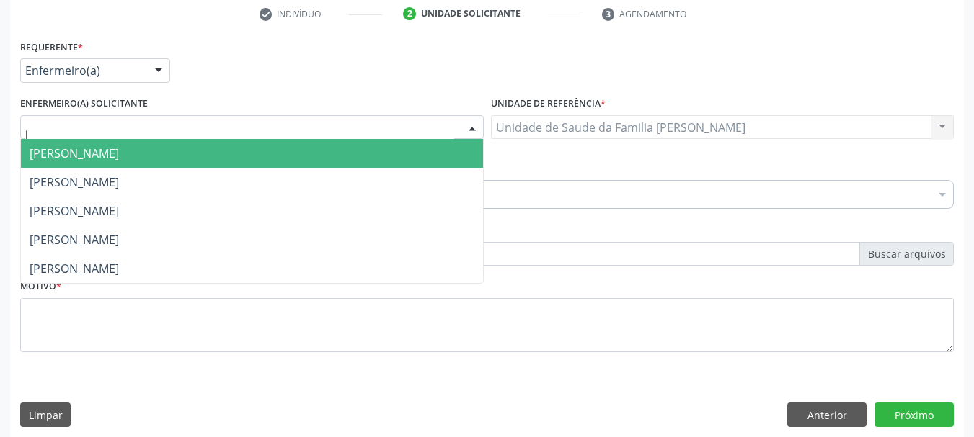
type input "jo"
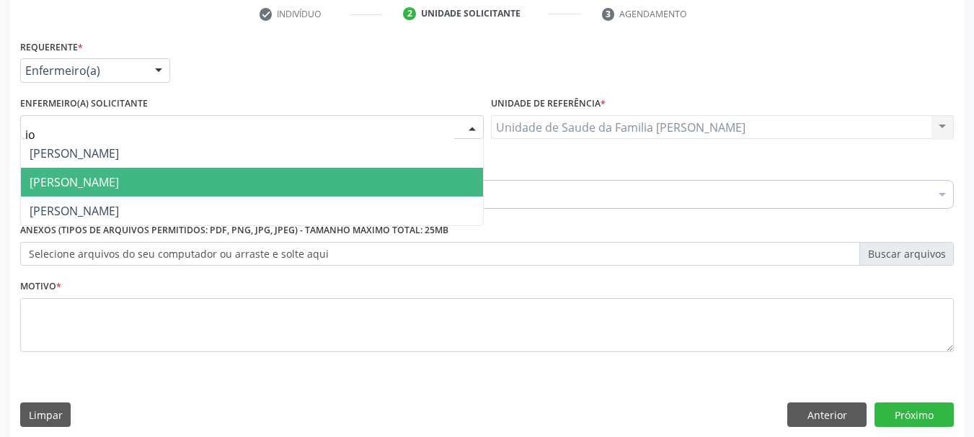
click at [83, 183] on span "Jordenia Rios Barbosa Reis" at bounding box center [74, 182] width 89 height 16
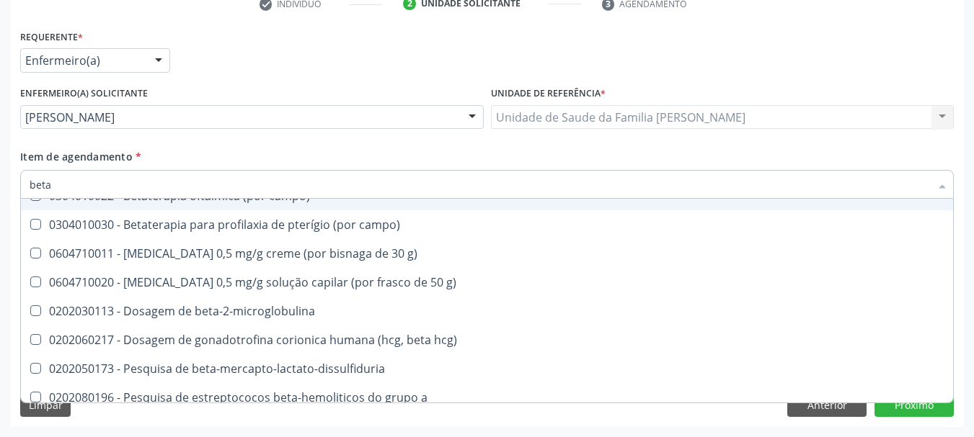
scroll to position [171, 0]
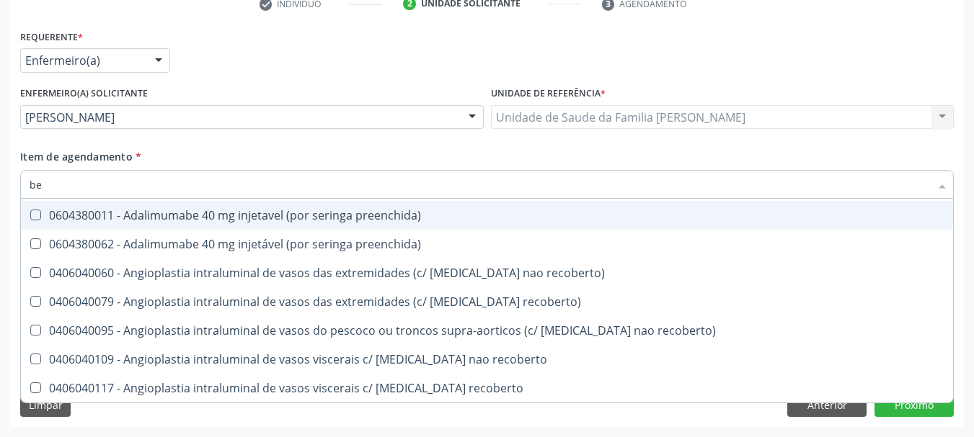
type input "b"
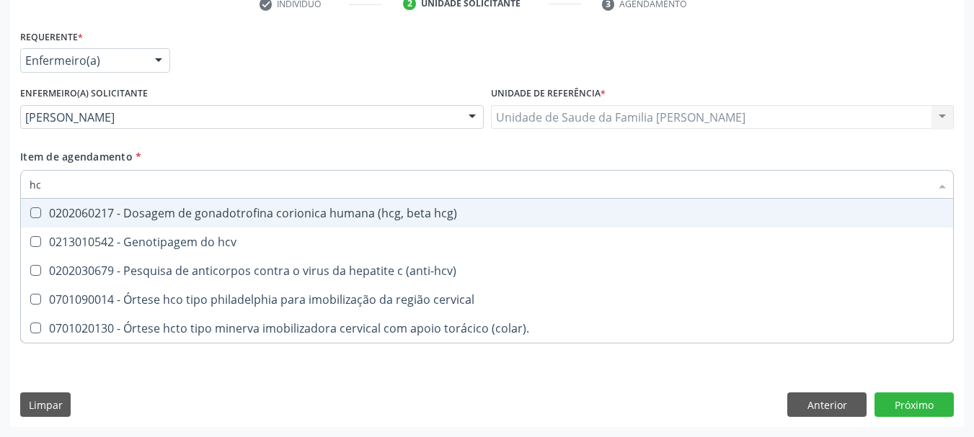
scroll to position [0, 0]
type input "hcg"
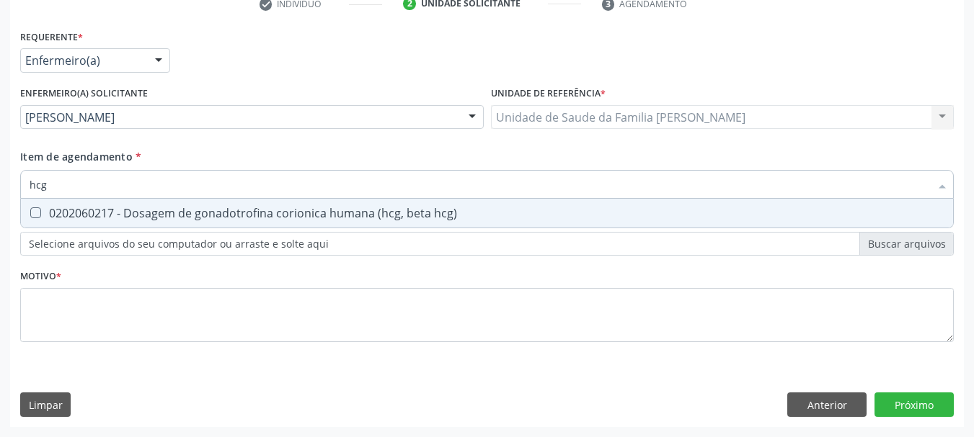
click at [215, 217] on div "0202060217 - Dosagem de gonadotrofina corionica humana (hcg, beta hcg)" at bounding box center [487, 214] width 914 height 12
checkbox hcg\) "true"
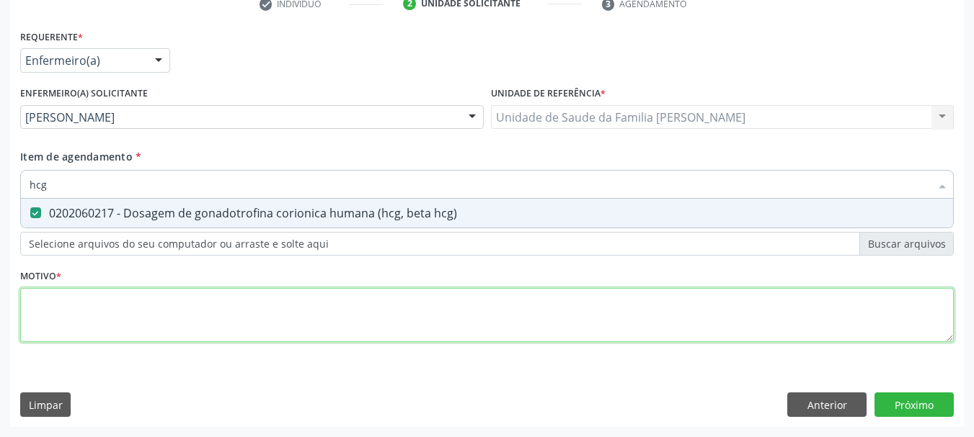
click at [157, 318] on div "Requerente * Enfermeiro(a) Médico(a) Enfermeiro(a) Paciente Nenhum resultado en…" at bounding box center [486, 194] width 933 height 337
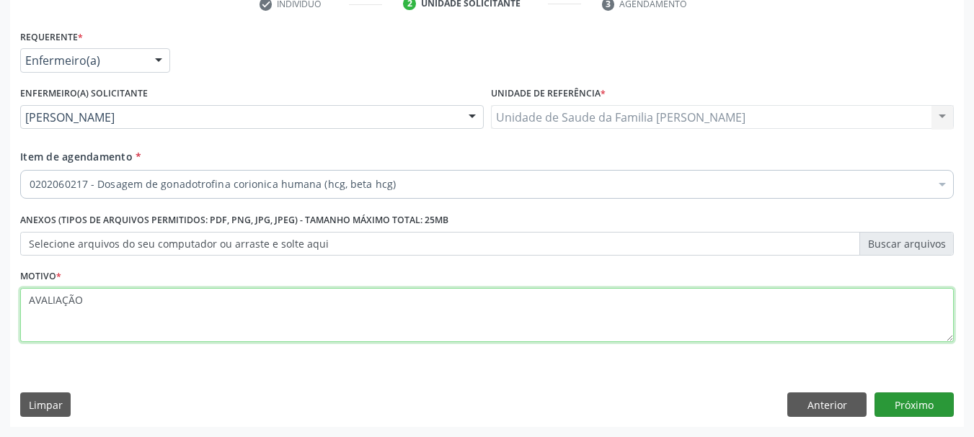
type textarea "AVALIAÇÃO"
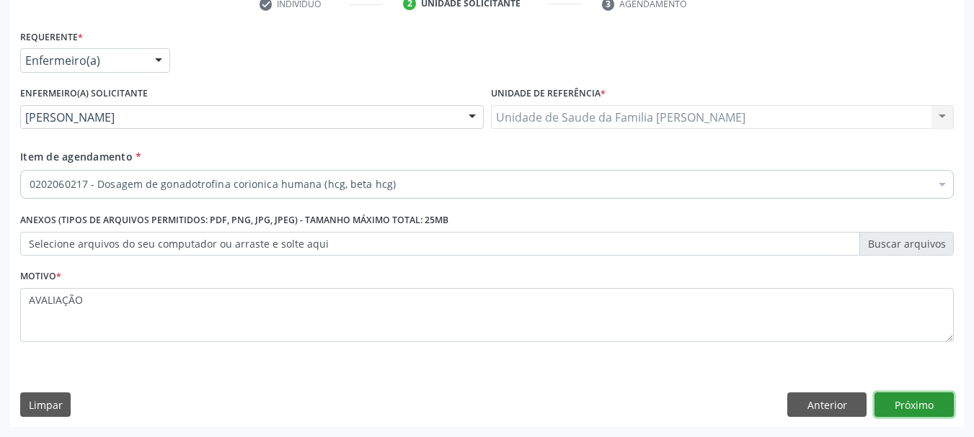
click at [910, 402] on button "Próximo" at bounding box center [913, 405] width 79 height 25
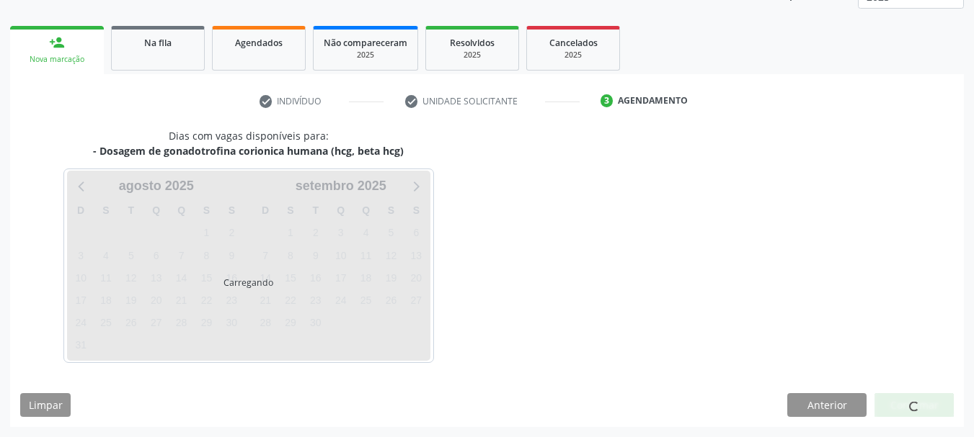
scroll to position [232, 0]
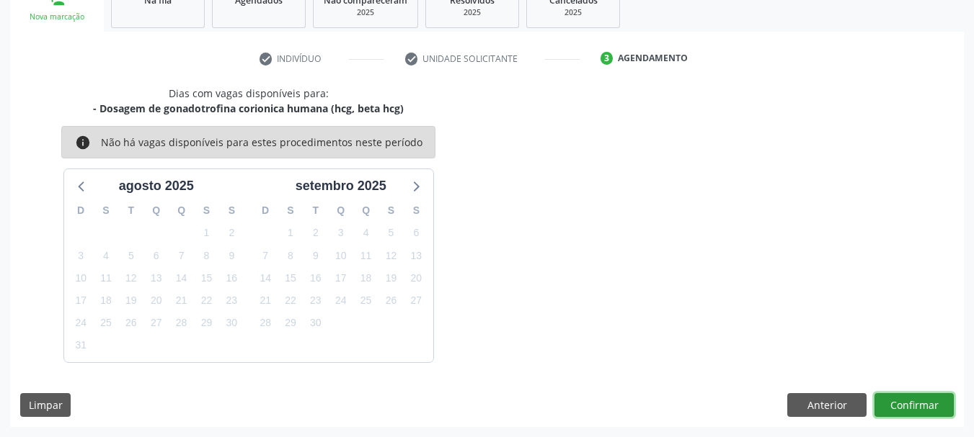
click at [894, 398] on button "Confirmar" at bounding box center [913, 405] width 79 height 25
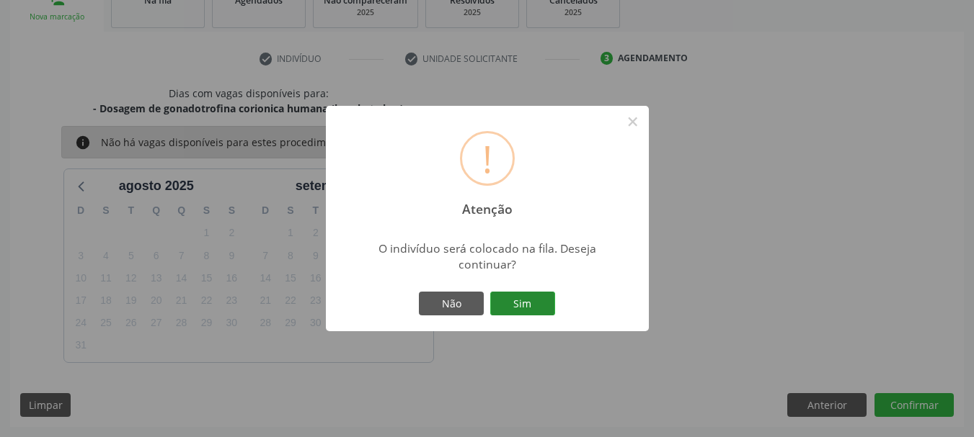
click at [535, 298] on button "Sim" at bounding box center [522, 304] width 65 height 25
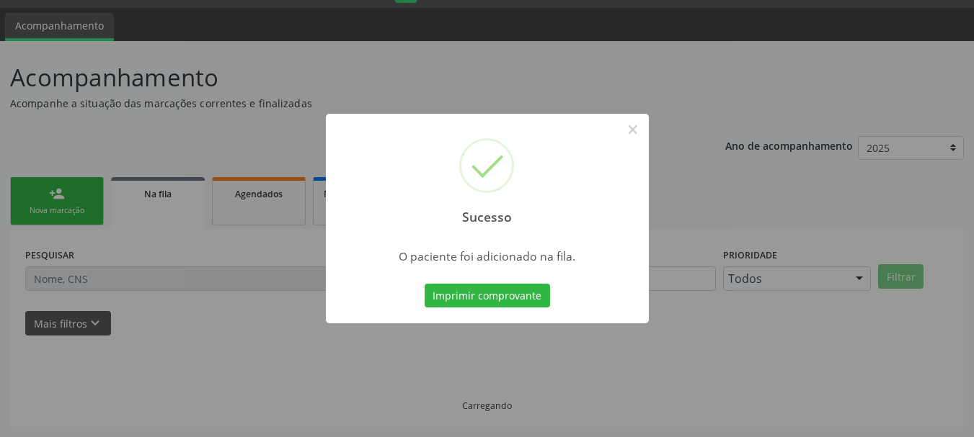
scroll to position [38, 0]
